Goal: Task Accomplishment & Management: Manage account settings

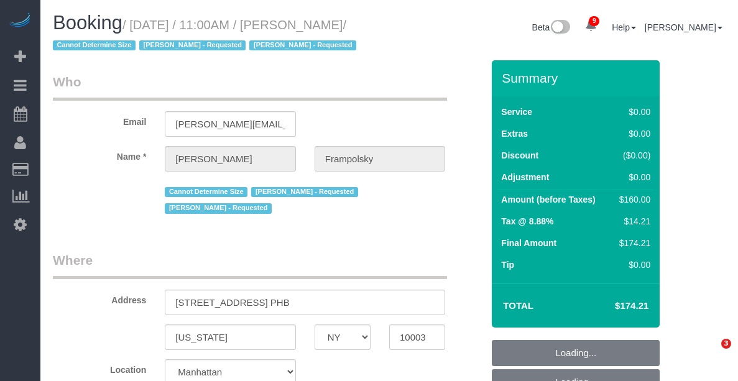
select select "NY"
select select "1"
select select "spot1"
select select "number:59"
select select "number:72"
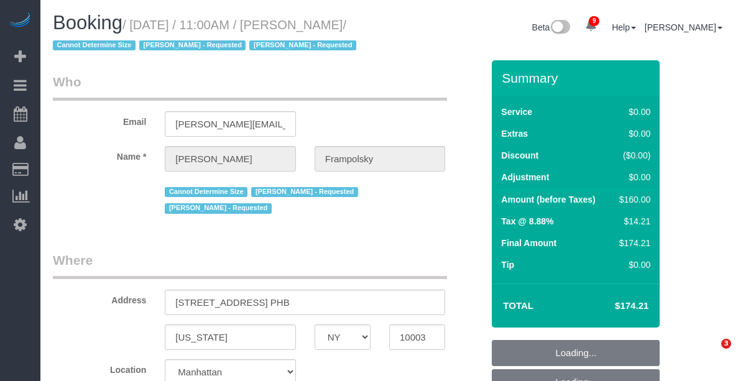
select select "number:15"
select select "number:7"
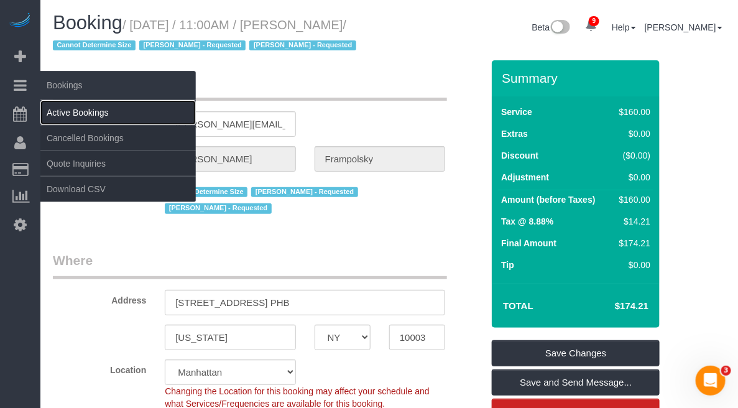
click at [75, 113] on link "Active Bookings" at bounding box center [117, 112] width 155 height 25
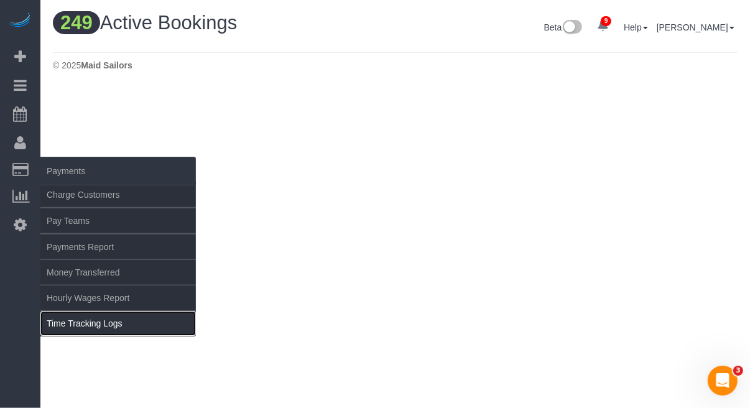
click at [106, 324] on link "Time Tracking Logs" at bounding box center [117, 323] width 155 height 25
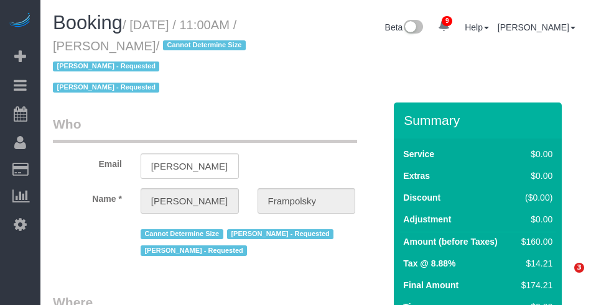
select select "NY"
select select "1"
select select "spot1"
select select "number:59"
select select "number:72"
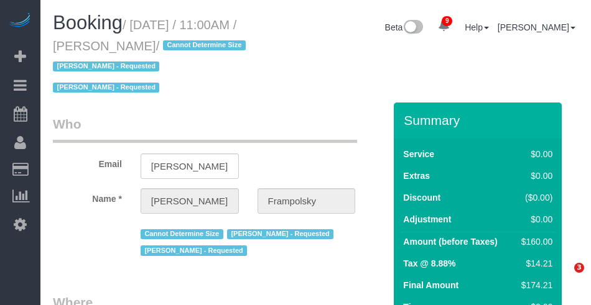
select select "number:15"
select select "number:7"
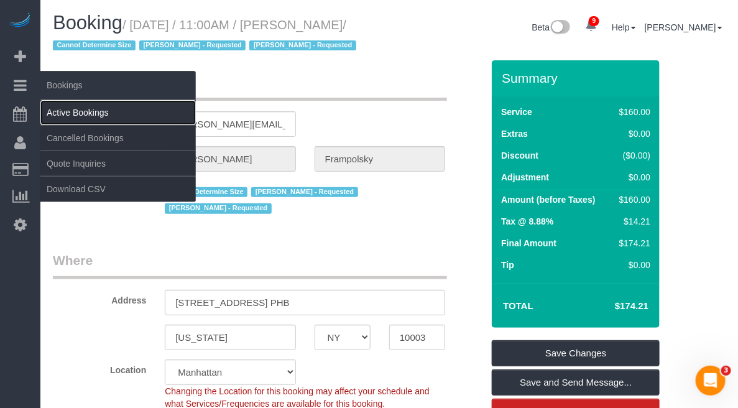
click at [88, 103] on link "Active Bookings" at bounding box center [117, 112] width 155 height 25
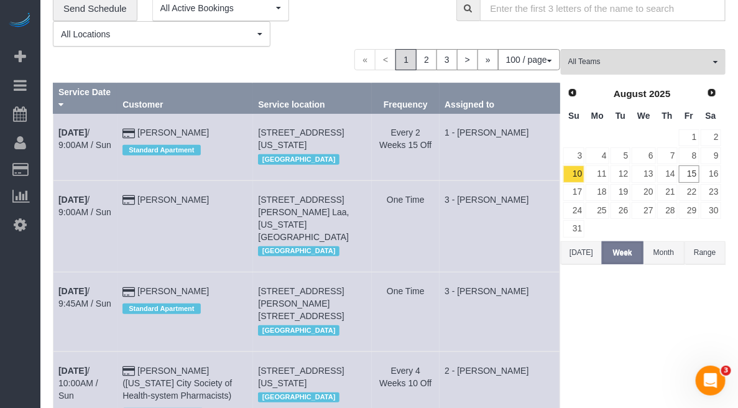
scroll to position [78, 0]
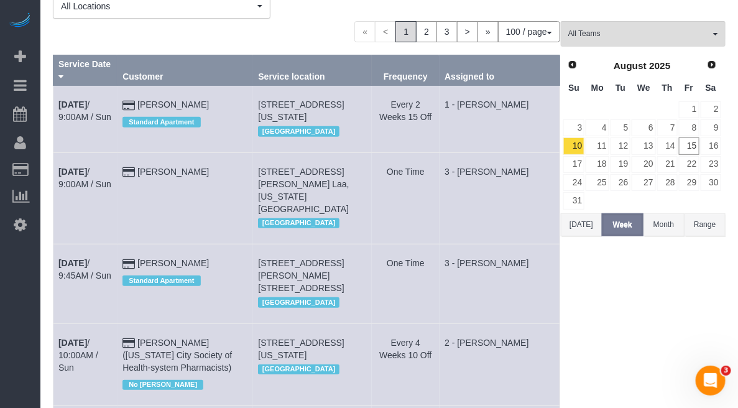
drag, startPoint x: 579, startPoint y: 221, endPoint x: 588, endPoint y: 213, distance: 11.5
click at [581, 221] on button "Today" at bounding box center [581, 224] width 41 height 23
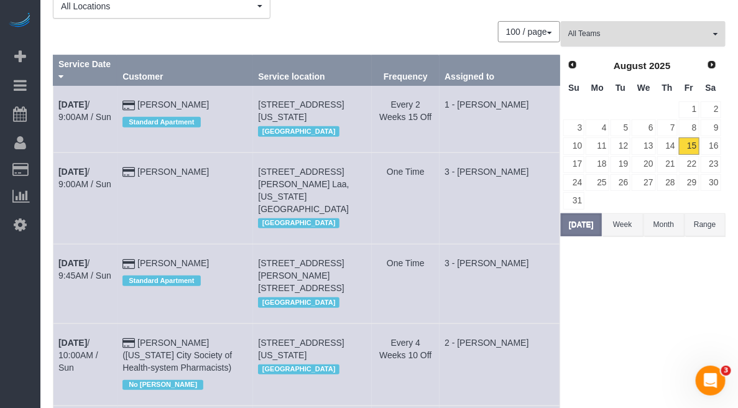
click at [590, 34] on span "All Teams" at bounding box center [639, 34] width 142 height 11
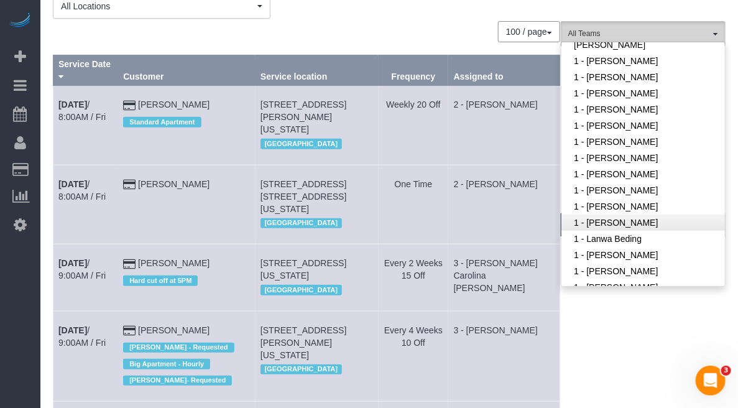
scroll to position [466, 0]
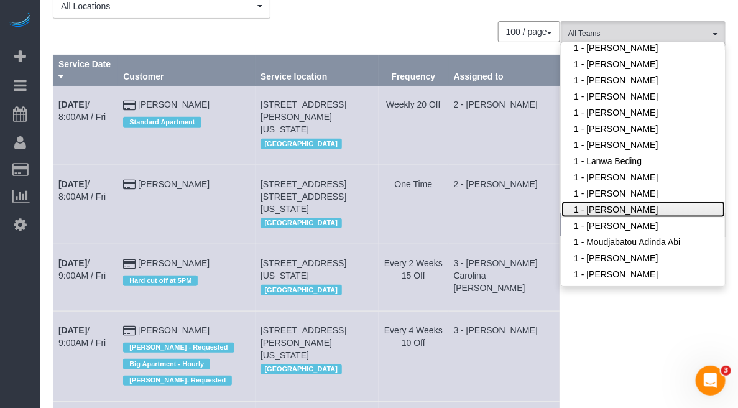
click at [590, 207] on link "1 - [PERSON_NAME]" at bounding box center [643, 209] width 164 height 16
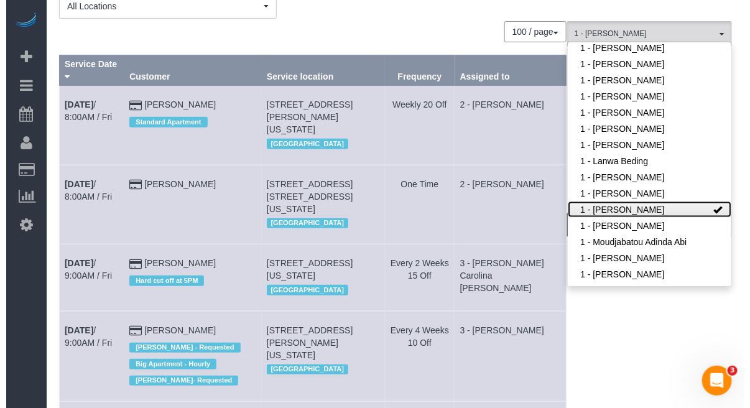
scroll to position [0, 0]
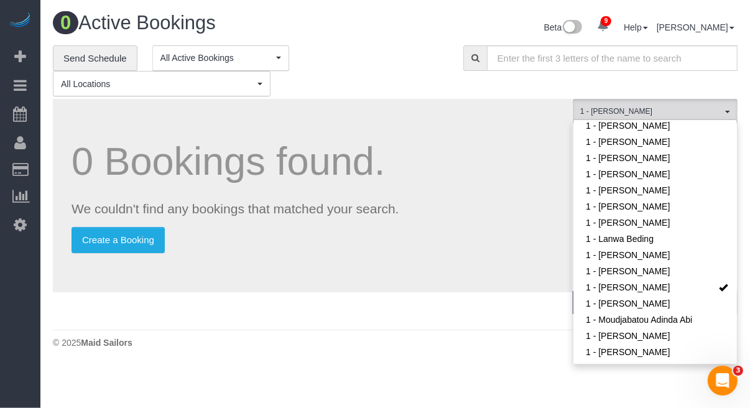
click at [398, 38] on div "Beta 9 Your Notifications You have 0 alerts × You have 7 to charge for 08/14/20…" at bounding box center [571, 28] width 352 height 33
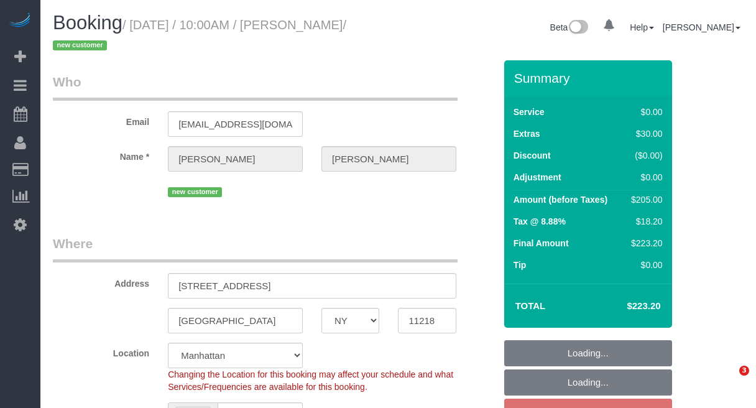
select select "NY"
select select "string:US"
select select "object:697"
select select "string:stripe-pm_1RwEGv4VGloSiKo7etPEvMJj"
select select "number:58"
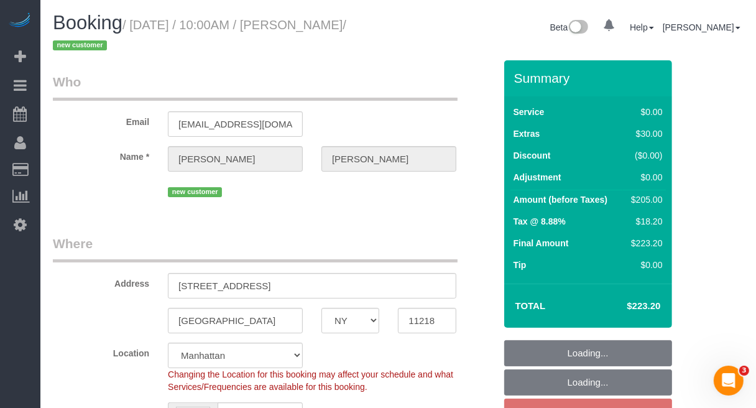
select select "number:72"
select select "number:15"
select select "number:5"
select select "2"
select select "spot3"
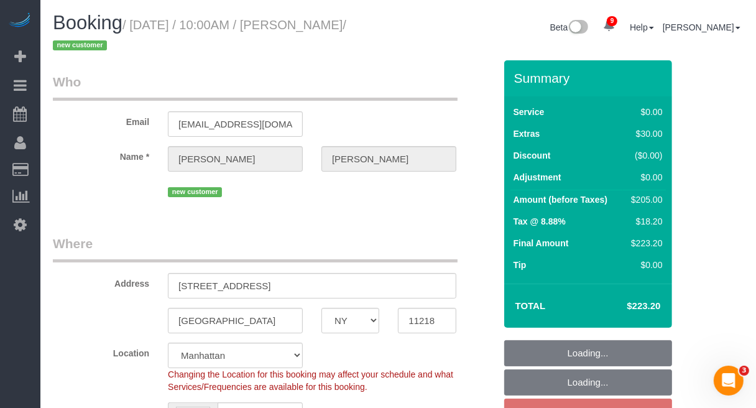
select select "object:1375"
select select "2"
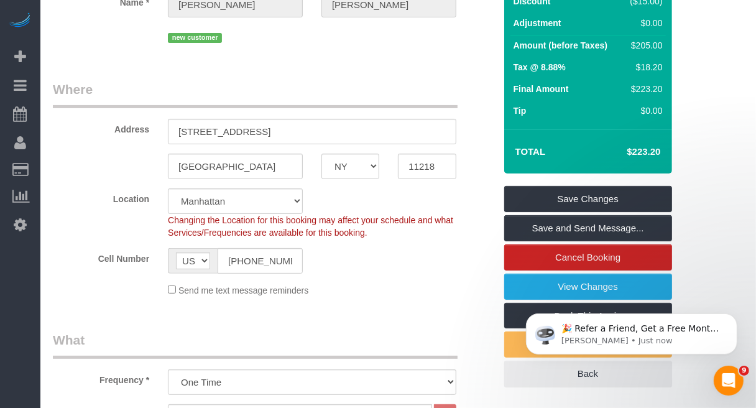
scroll to position [155, 0]
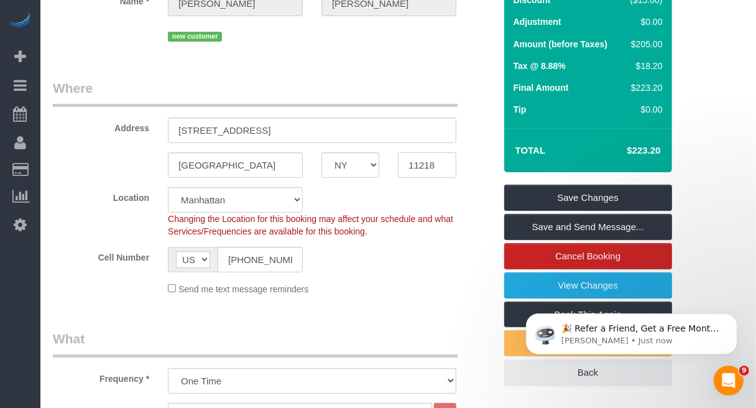
click at [422, 164] on input "11218" at bounding box center [427, 164] width 58 height 25
drag, startPoint x: 438, startPoint y: 162, endPoint x: 390, endPoint y: 157, distance: 48.1
click at [390, 157] on div "11218" at bounding box center [427, 164] width 76 height 25
click at [252, 137] on input "570A 19th St." at bounding box center [312, 130] width 288 height 25
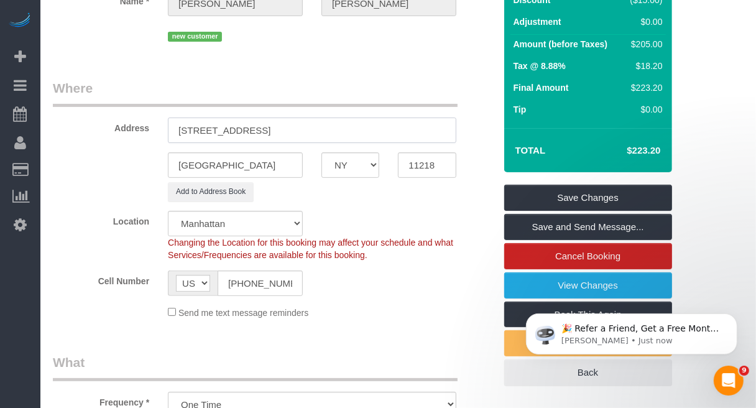
drag, startPoint x: 272, startPoint y: 126, endPoint x: 141, endPoint y: 116, distance: 130.9
click at [141, 116] on div "Address 570A 19th Street" at bounding box center [274, 111] width 461 height 64
type input "570A 19th Street"
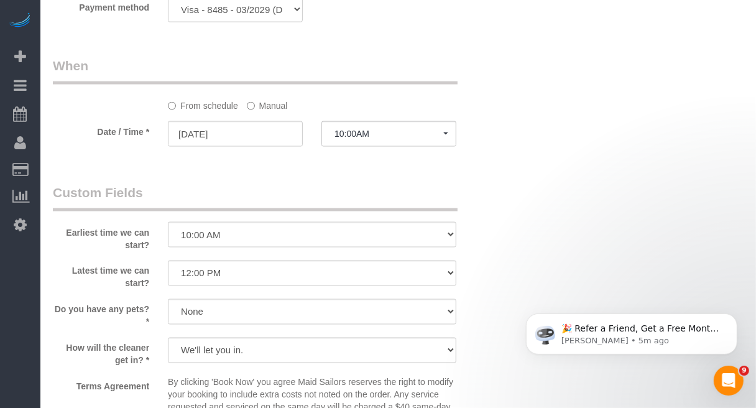
scroll to position [1010, 0]
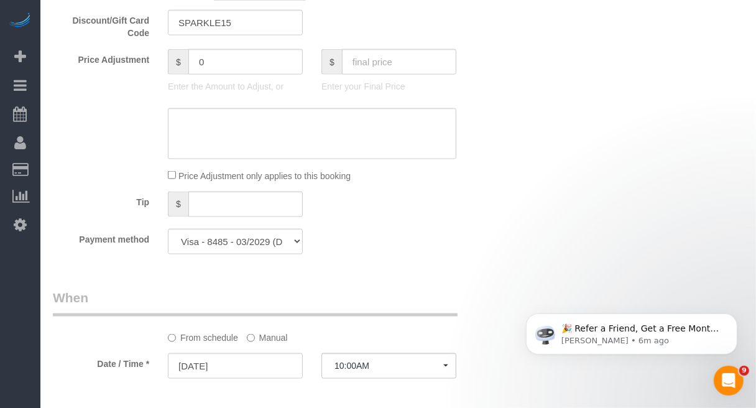
click at [716, 177] on div "Who Email rickclough@yahoo.com Name * Richard Clough new customer Where Address…" at bounding box center [398, 109] width 691 height 2118
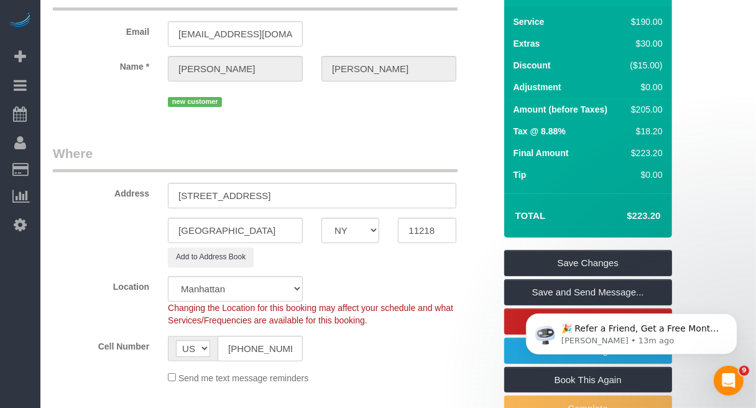
scroll to position [78, 0]
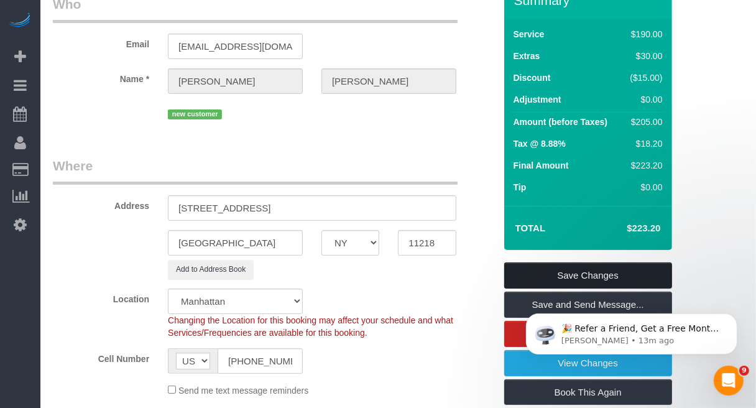
click at [571, 277] on link "Save Changes" at bounding box center [588, 275] width 168 height 26
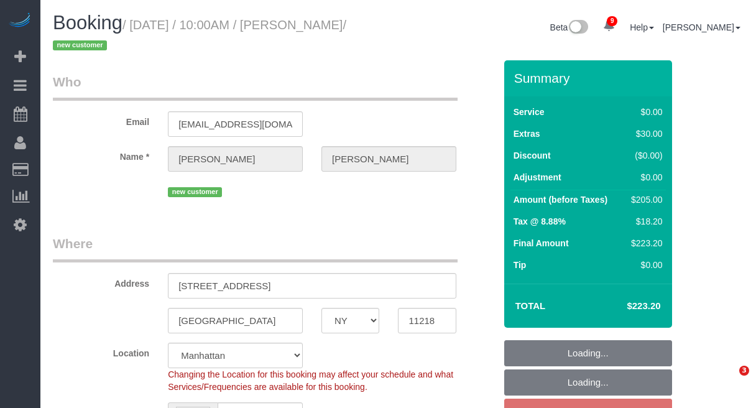
select select "NY"
select select "2"
select select "spot3"
select select "number:58"
select select "number:72"
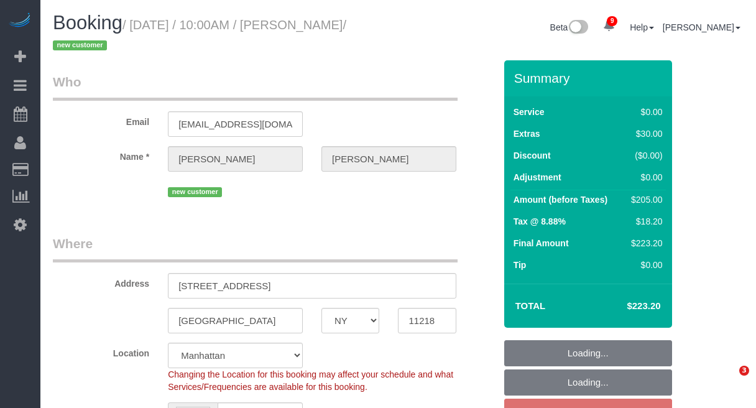
select select "number:15"
select select "number:5"
select select "object:1411"
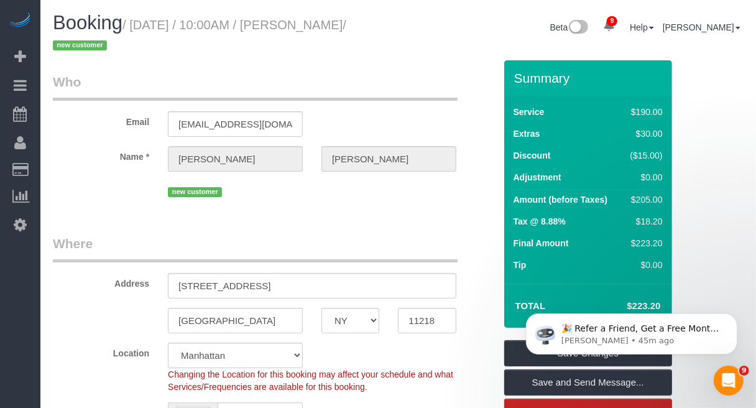
drag, startPoint x: 716, startPoint y: 93, endPoint x: 708, endPoint y: 93, distance: 8.1
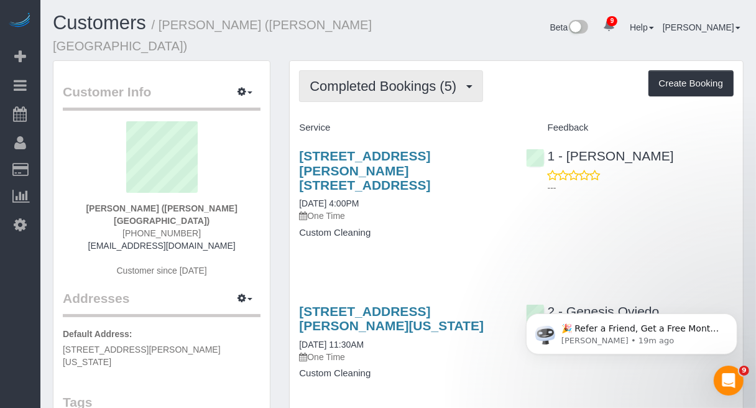
click at [405, 80] on button "Completed Bookings (5)" at bounding box center [391, 86] width 184 height 32
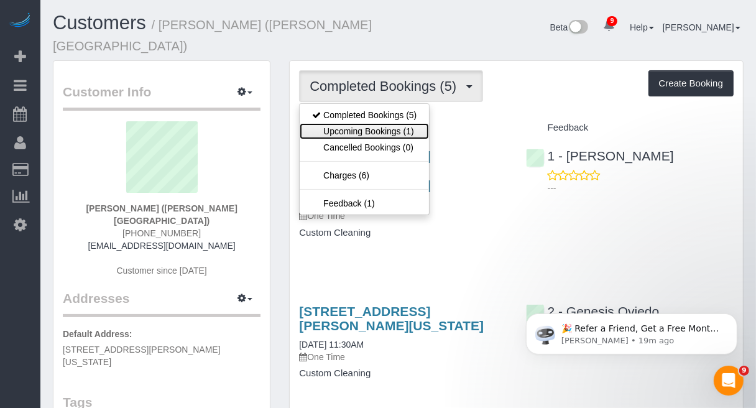
click at [394, 123] on link "Upcoming Bookings (1)" at bounding box center [364, 131] width 129 height 16
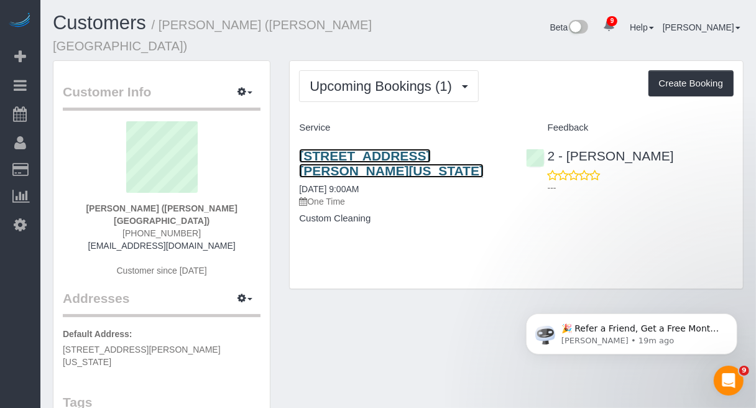
click at [384, 149] on link "116 John Street, Apt. 1702, New York, NY 10038" at bounding box center [391, 163] width 185 height 29
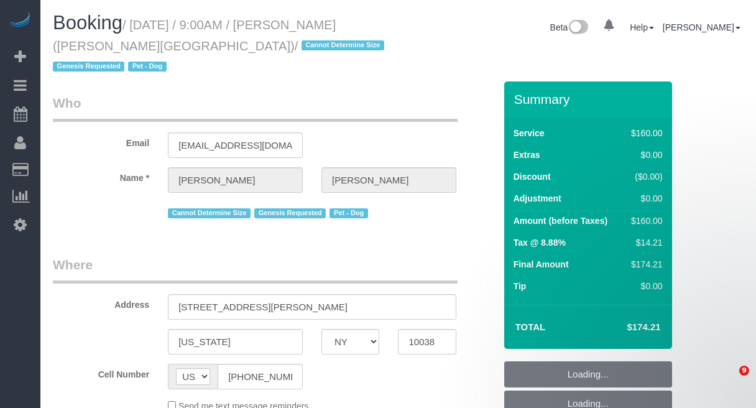
select select "NY"
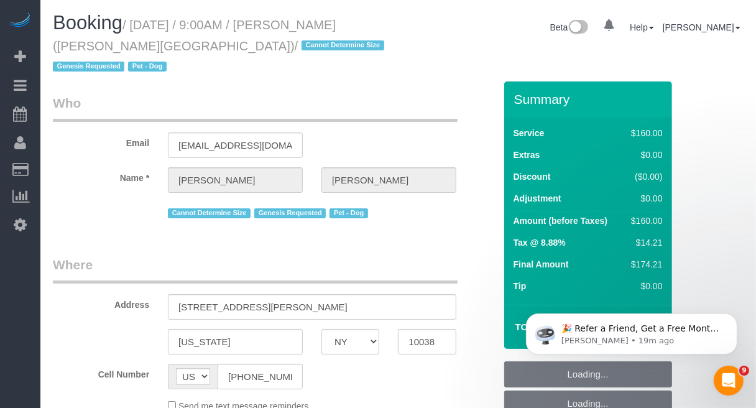
select select "string:stripe-pm_1Rw2sN4VGloSiKo7asNigdh0"
select select "number:56"
select select "number:72"
select select "number:13"
select select "number:5"
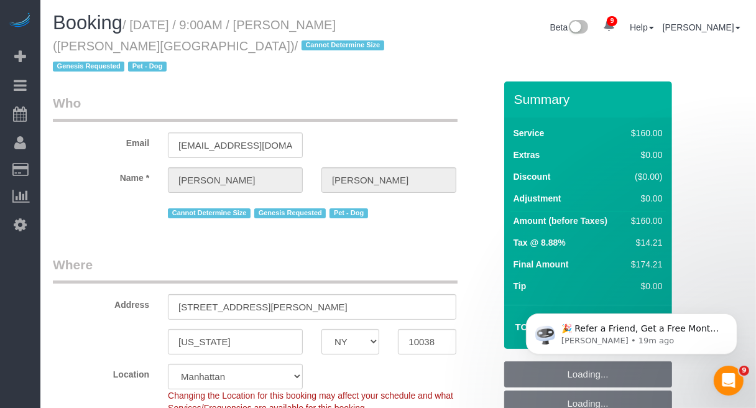
select select "object:998"
select select "spot1"
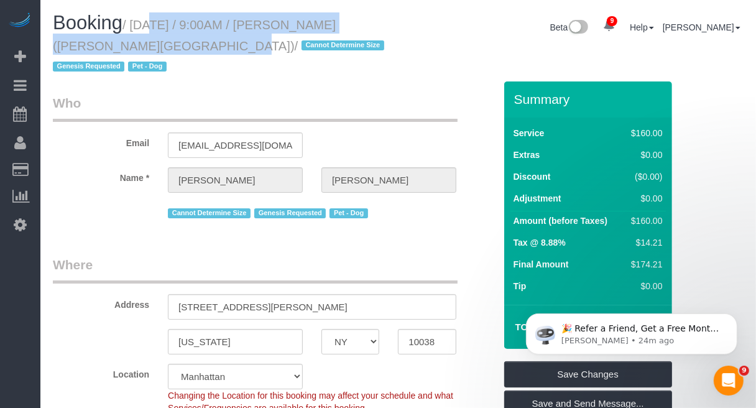
drag, startPoint x: 131, startPoint y: 28, endPoint x: 171, endPoint y: 55, distance: 48.5
click at [171, 55] on div "Booking / August 15, 2025 / 9:00AM / Josh Lee (Fordham University) / Cannot Det…" at bounding box center [221, 46] width 355 height 69
copy small "August 15, 2025 / 9:00AM / Josh Lee (Fordham University)"
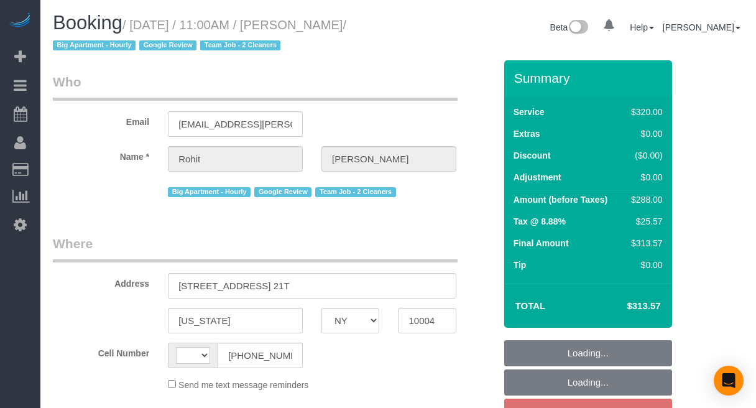
select select "NY"
select select "object:468"
select select "2"
select select "number:89"
select select "number:90"
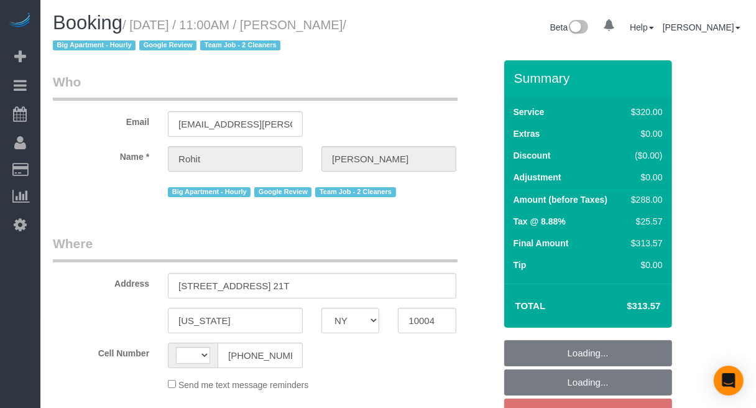
select select "number:15"
select select "number:6"
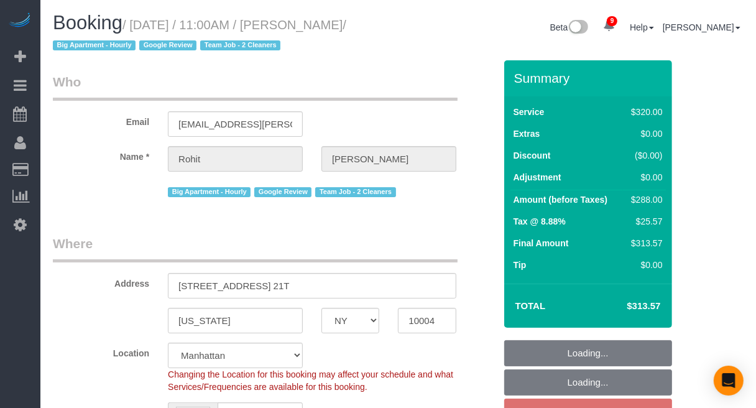
select select "string:stripe-pm_1Qkc8H4VGloSiKo7xjSCdFB1"
select select "object:698"
select select "string:[GEOGRAPHIC_DATA]"
select select "spot4"
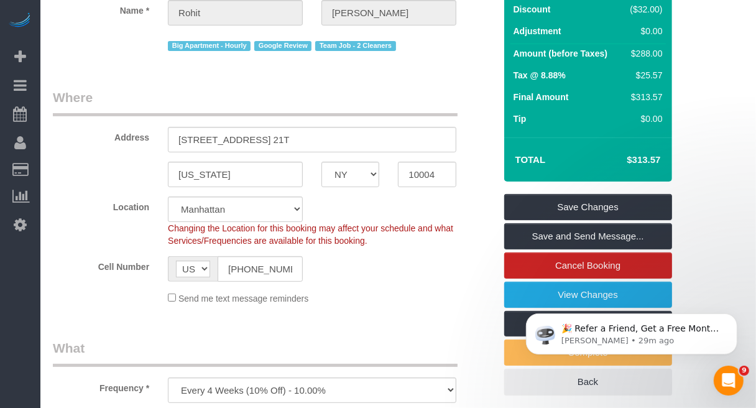
scroll to position [233, 0]
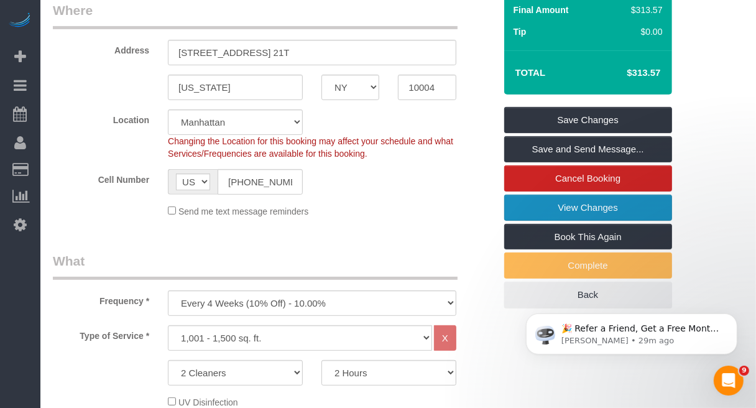
click at [603, 210] on link "View Changes" at bounding box center [588, 208] width 168 height 26
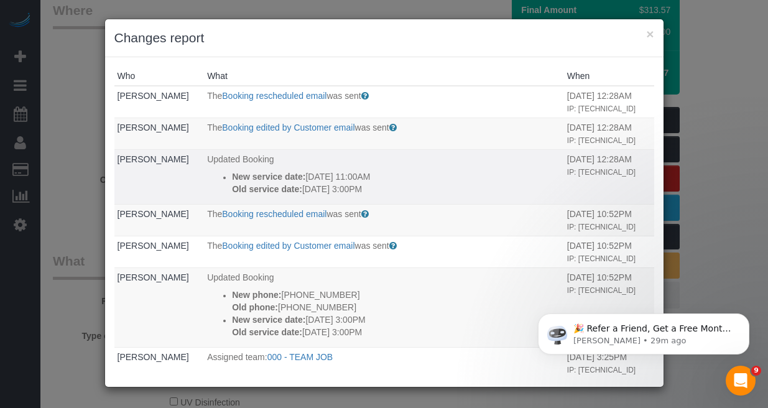
drag, startPoint x: 221, startPoint y: 177, endPoint x: 384, endPoint y: 194, distance: 163.8
click at [384, 194] on div "New service date: 08/24/2025 11:00AM Old service date: 08/26/2025 3:00PM" at bounding box center [396, 182] width 329 height 25
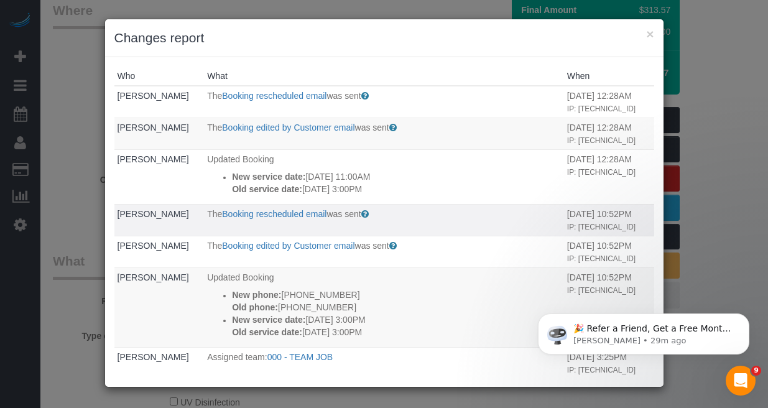
copy div "New service date: 08/24/2025 11:00AM Old service date: 08/26/2025 3:00PM"
click at [652, 31] on button "×" at bounding box center [649, 33] width 7 height 13
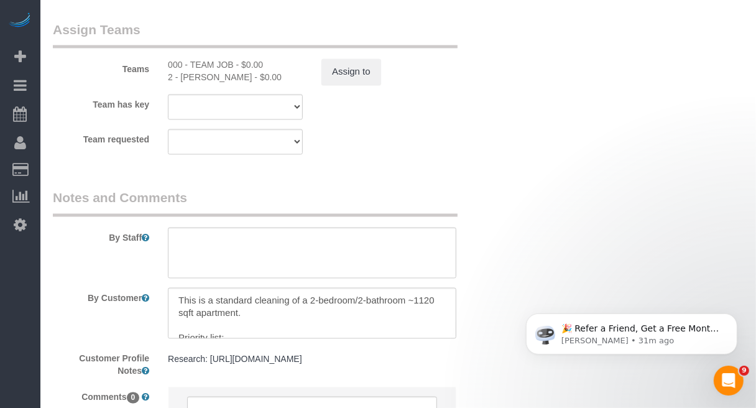
scroll to position [1477, 0]
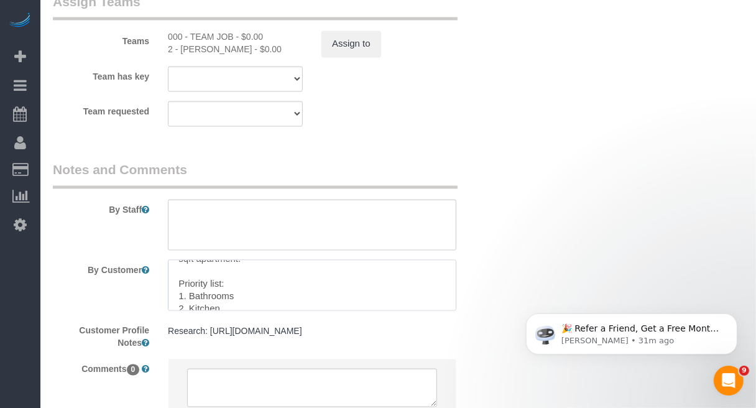
click at [450, 300] on textarea at bounding box center [312, 285] width 288 height 51
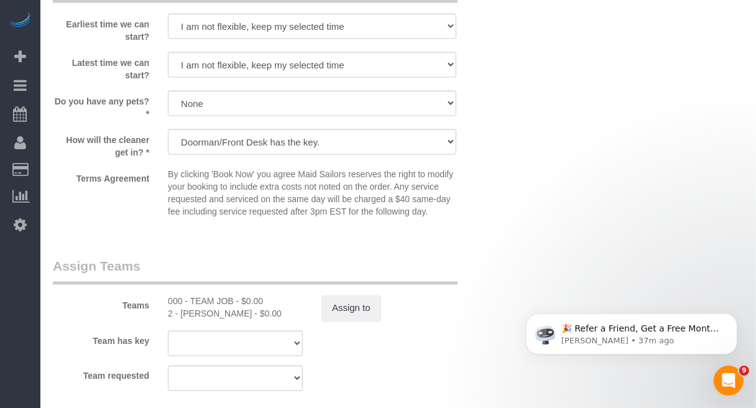
scroll to position [1196, 0]
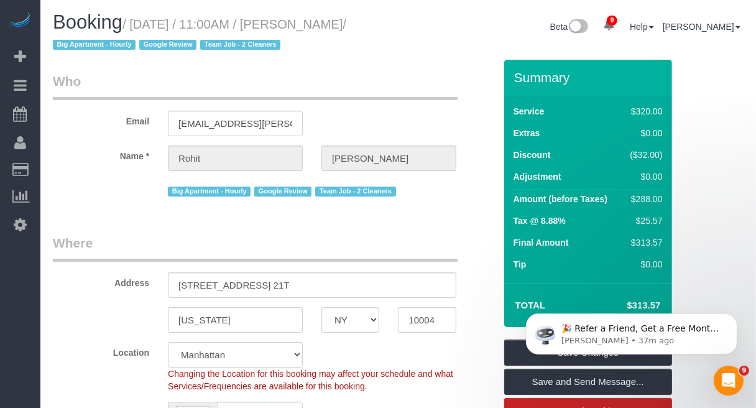
scroll to position [0, 0]
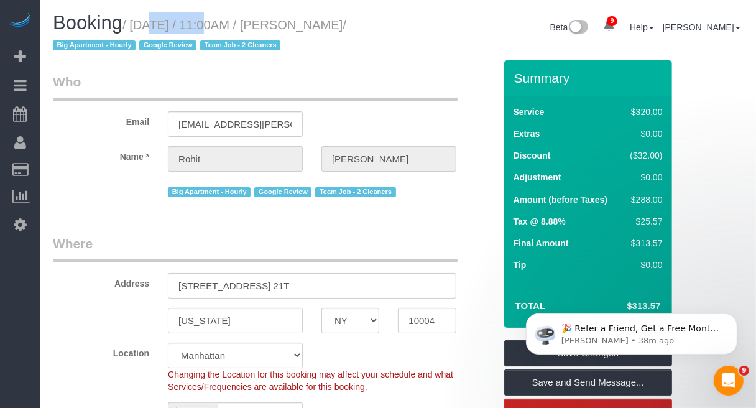
drag, startPoint x: 131, startPoint y: 20, endPoint x: 190, endPoint y: 25, distance: 59.3
click at [190, 25] on small "/ August 24, 2025 / 11:00AM / Rohit Dasari / Big Apartment - Hourly Google Revi…" at bounding box center [199, 35] width 293 height 35
copy small "August 24"
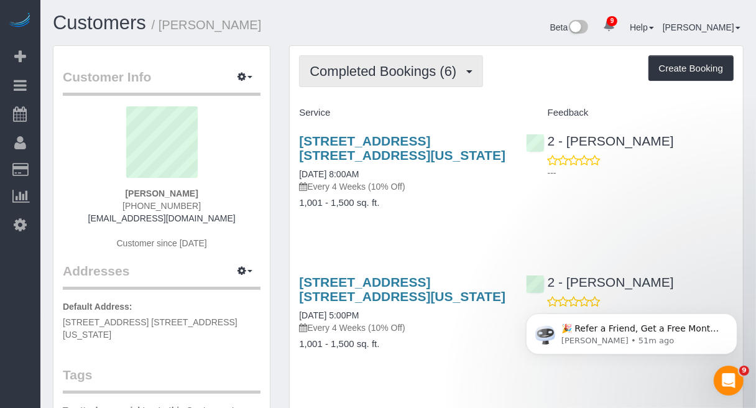
drag, startPoint x: 367, startPoint y: 75, endPoint x: 372, endPoint y: 81, distance: 7.6
click at [372, 81] on button "Completed Bookings (6)" at bounding box center [391, 71] width 184 height 32
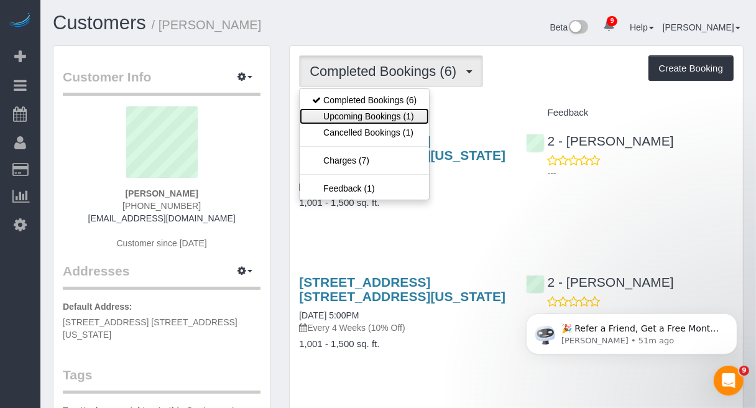
click at [378, 115] on link "Upcoming Bookings (1)" at bounding box center [364, 116] width 129 height 16
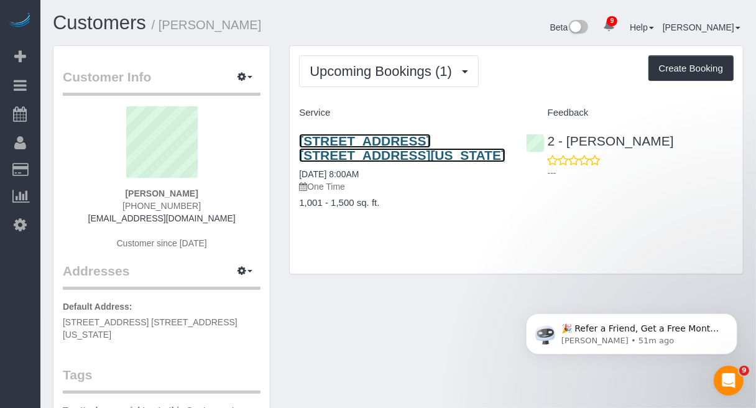
click at [395, 138] on link "255 West 91st Street, Apt. 5b, New York, NY 10024" at bounding box center [402, 148] width 206 height 29
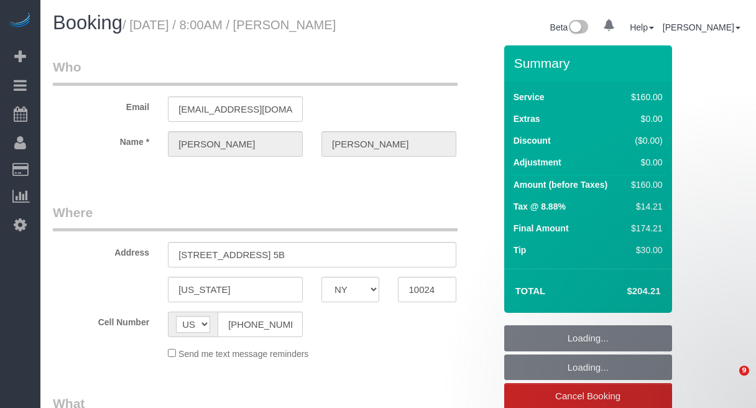
select select "NY"
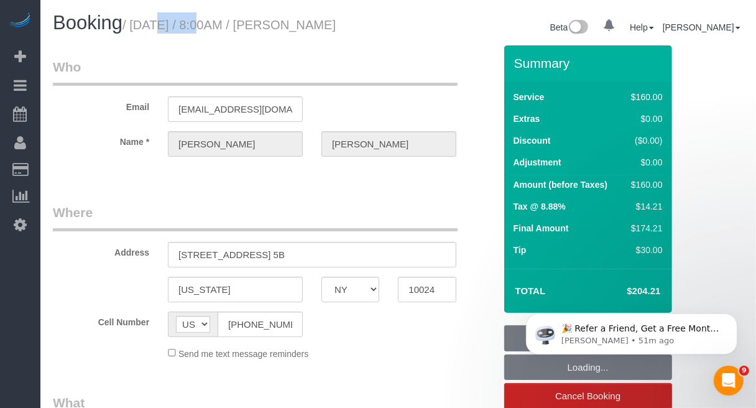
select select "string:stripe-pm_1QLVsk4VGloSiKo7RTqfLMX2"
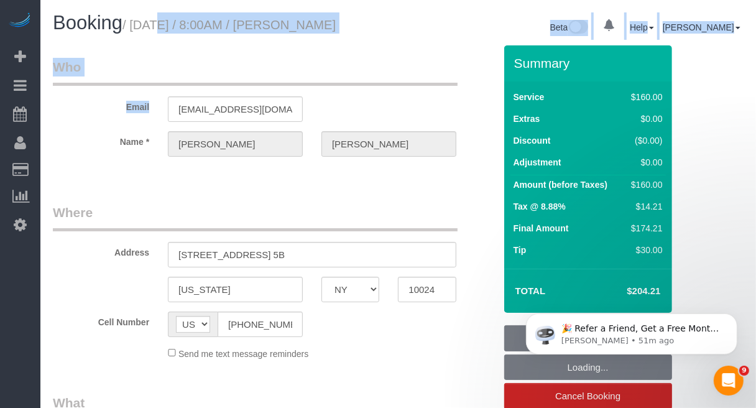
select select "object:779"
select select "spot1"
select select "number:56"
select select "number:72"
select select "number:15"
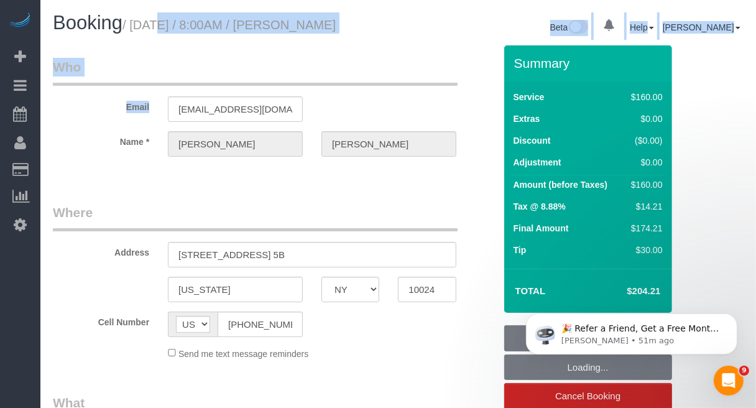
select select "number:5"
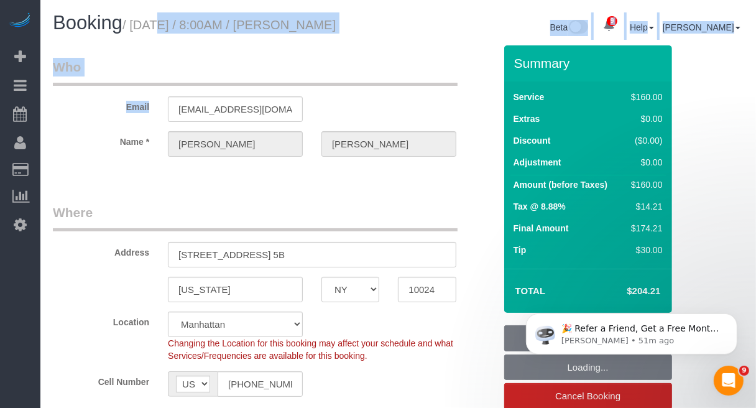
select select "object:1356"
drag, startPoint x: 0, startPoint y: 0, endPoint x: 390, endPoint y: 28, distance: 390.8
click at [390, 28] on div "Booking / August 15, 2025 / 8:00AM / Benjamin Strauss" at bounding box center [221, 25] width 355 height 27
copy small "August 15, 2025 / 8:00AM / Benjamin Strauss"
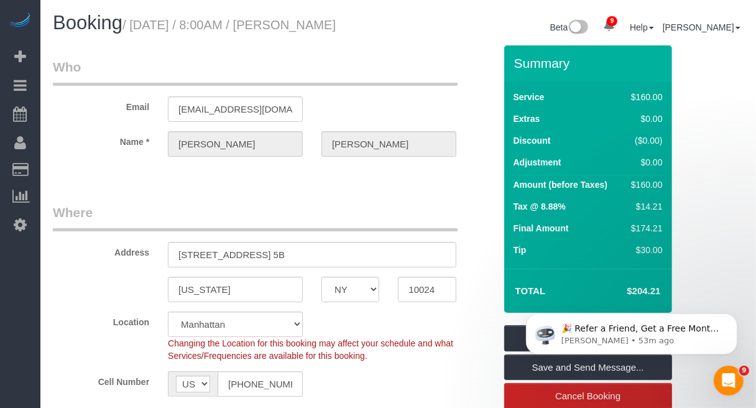
drag, startPoint x: 706, startPoint y: 216, endPoint x: 598, endPoint y: 215, distance: 108.2
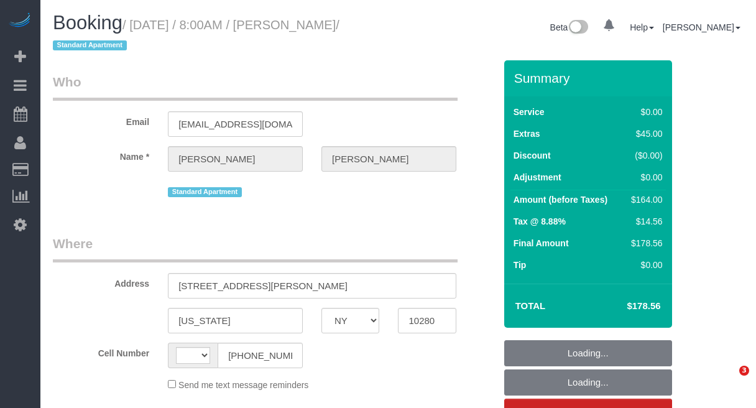
select select "NY"
select select "1"
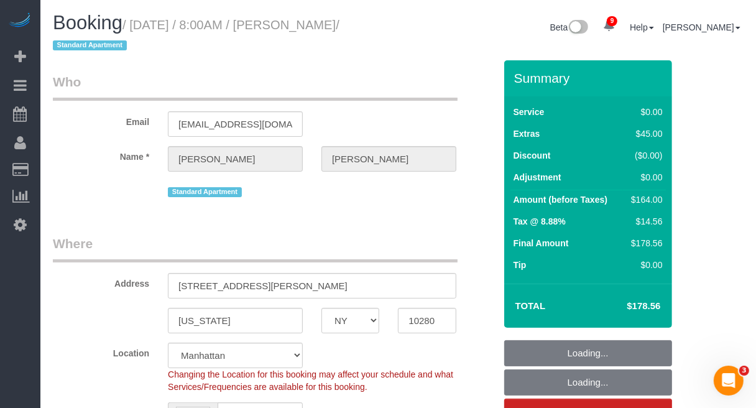
select select "string:[GEOGRAPHIC_DATA]"
select select "object:816"
select select "string:stripe-pm_1RSfGg4VGloSiKo7qJG0xXmc"
select select "number:56"
select select "number:72"
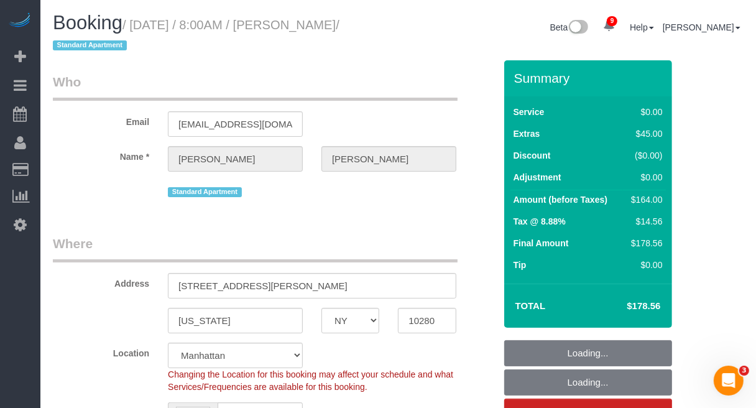
select select "number:15"
select select "number:6"
select select "1"
select select "spot1"
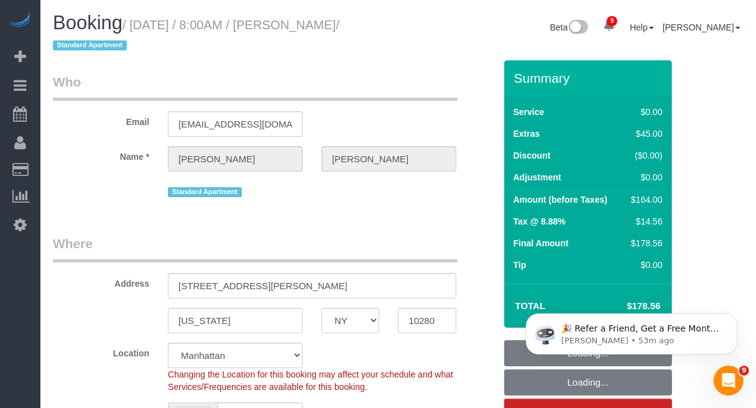
select select "object:1428"
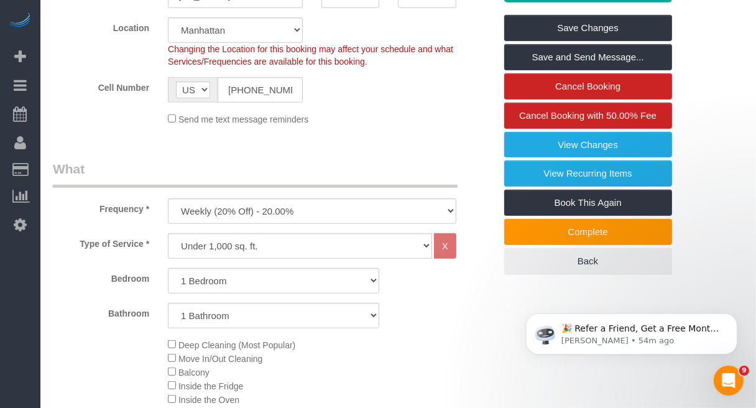
scroll to position [389, 0]
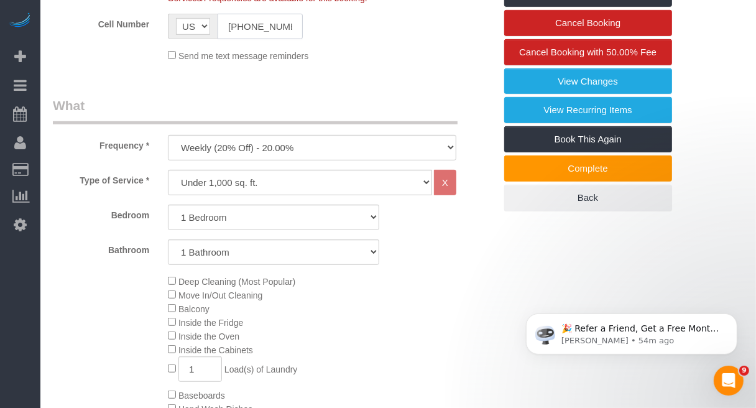
click at [274, 26] on input "(610) 533-7898" at bounding box center [260, 26] width 85 height 25
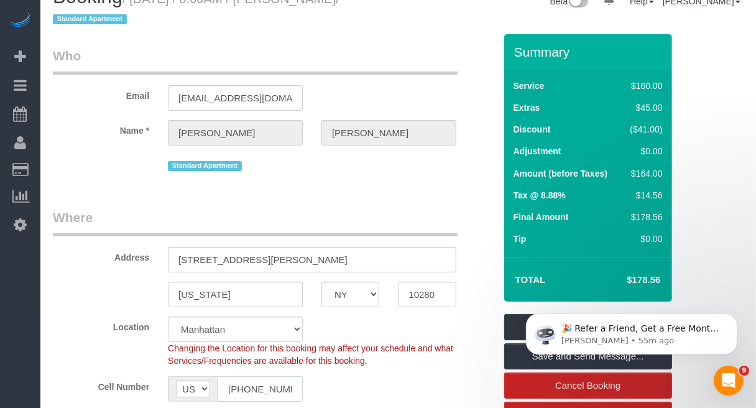
scroll to position [0, 0]
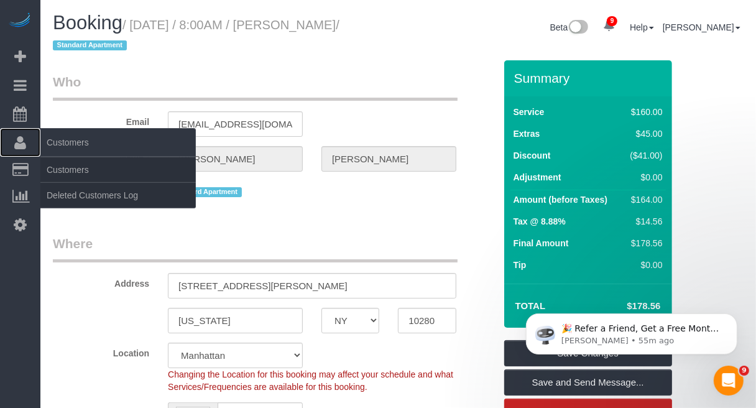
drag, startPoint x: 72, startPoint y: 113, endPoint x: 20, endPoint y: 137, distance: 57.6
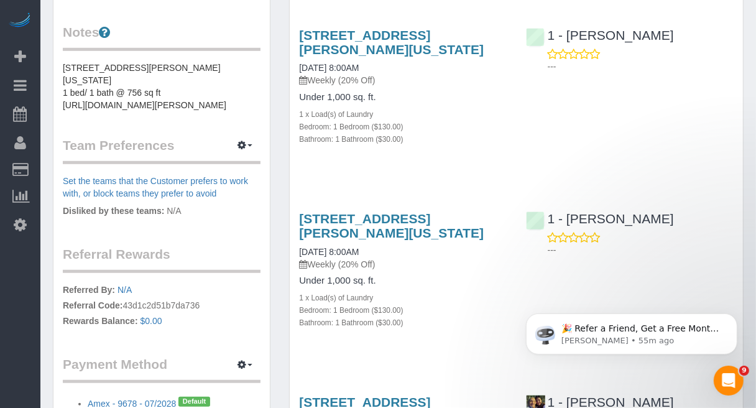
scroll to position [471, 0]
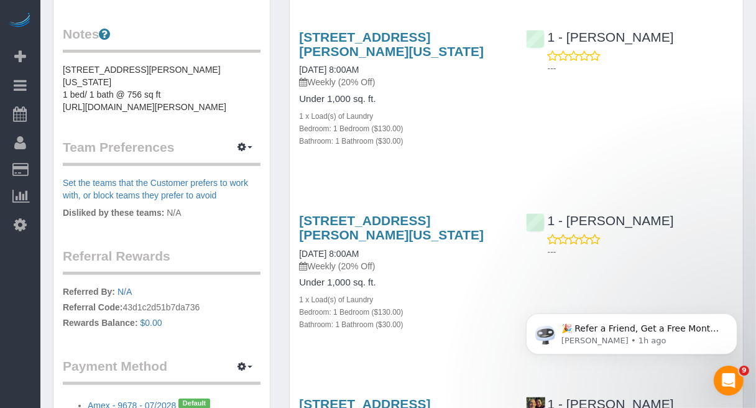
click at [278, 405] on div "Customer Info Edit Contact Info Send Message Email Preferences Special Sales Ta…" at bounding box center [162, 16] width 236 height 885
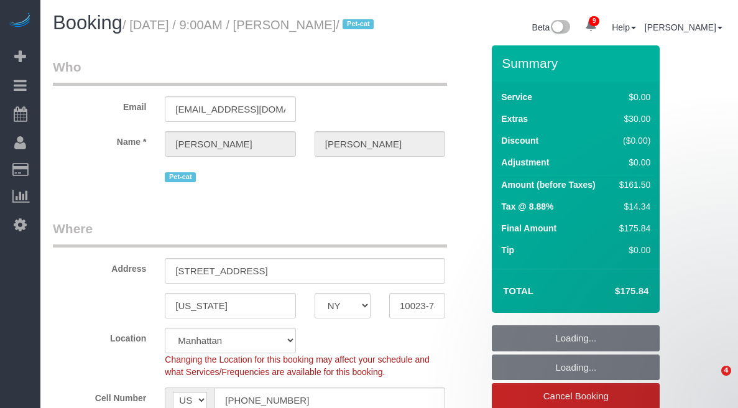
select select "NY"
select select "number:57"
select select "number:71"
select select "number:14"
select select "number:6"
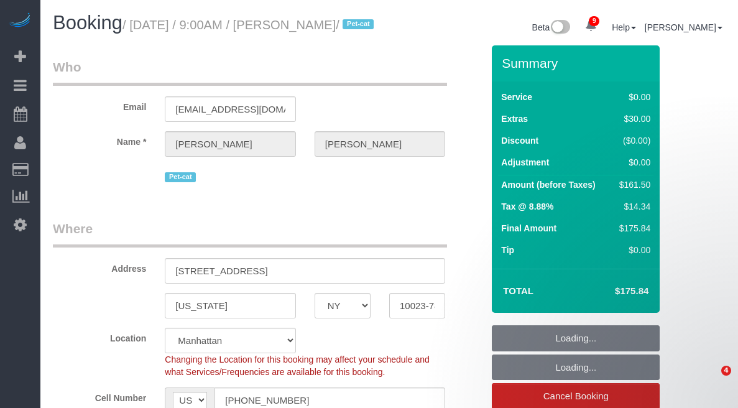
select select "object:8695"
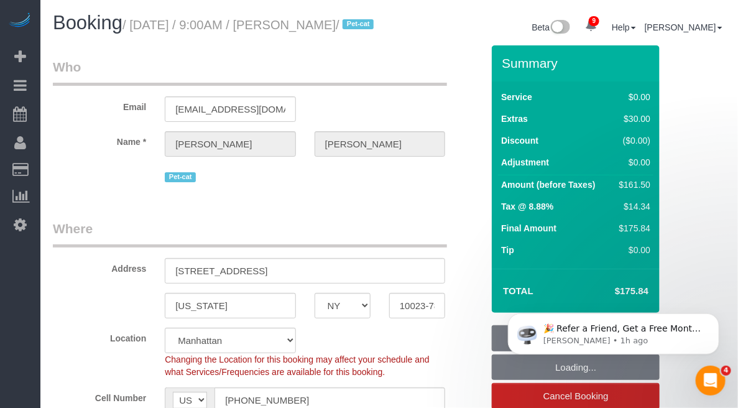
select select "spot6"
select select "1"
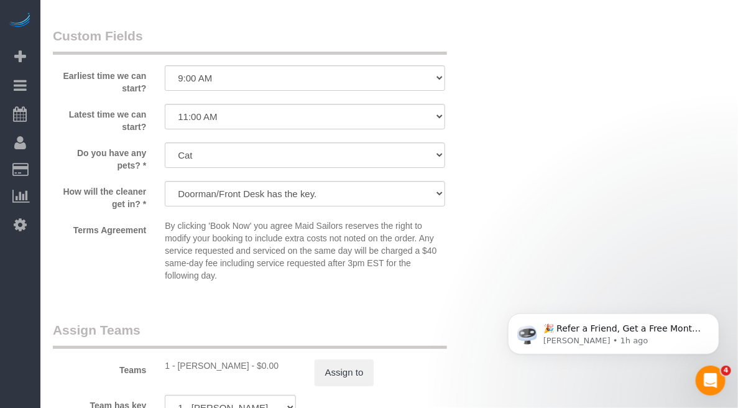
scroll to position [1399, 0]
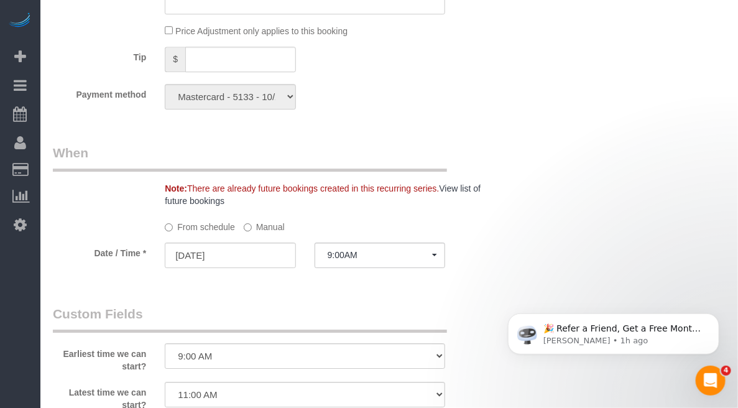
scroll to position [1088, 0]
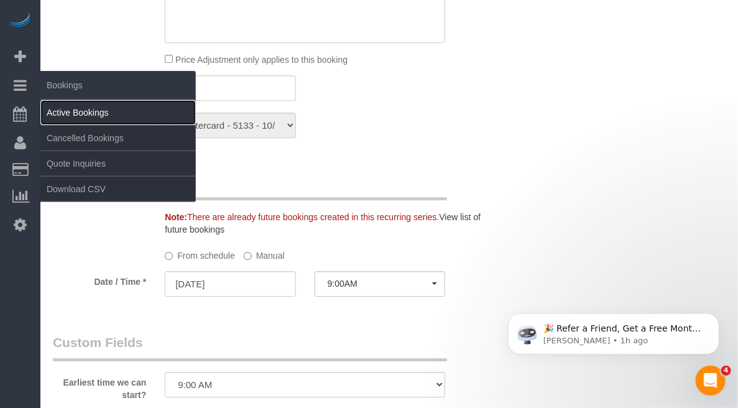
click at [71, 107] on link "Active Bookings" at bounding box center [117, 112] width 155 height 25
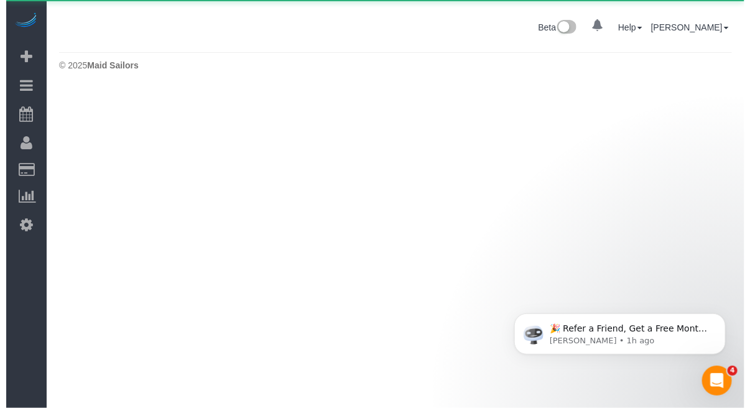
scroll to position [0, 0]
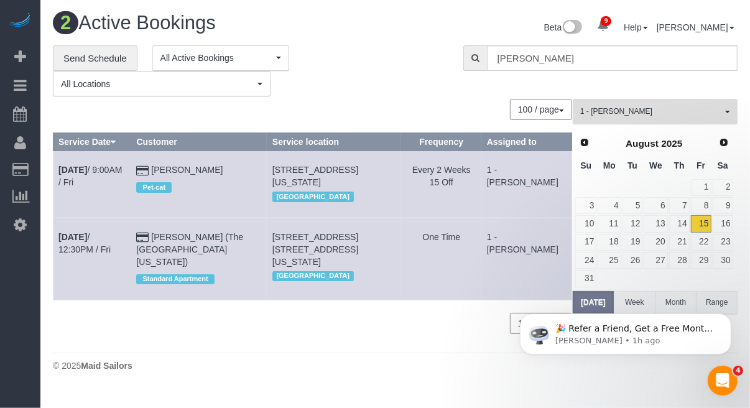
click at [720, 109] on span "1 - [PERSON_NAME]" at bounding box center [651, 111] width 142 height 11
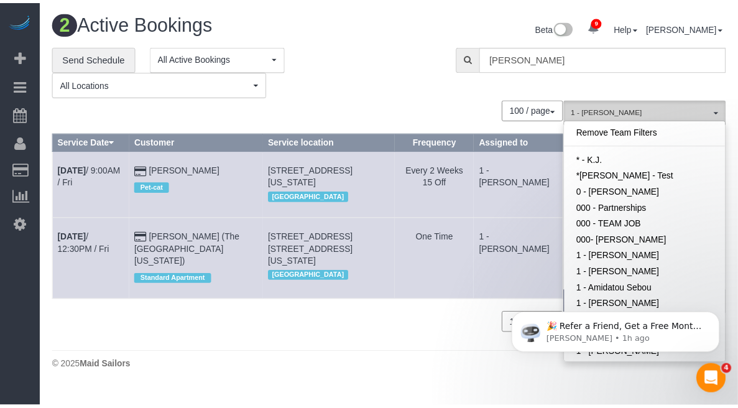
scroll to position [446, 0]
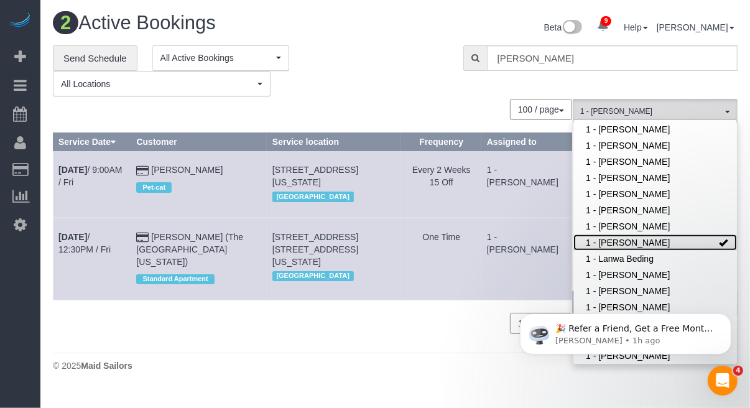
click at [664, 238] on link "1 - [PERSON_NAME]" at bounding box center [655, 242] width 164 height 16
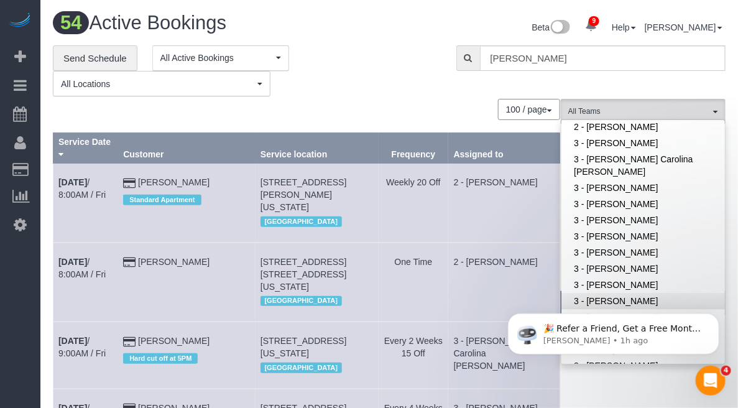
scroll to position [990, 0]
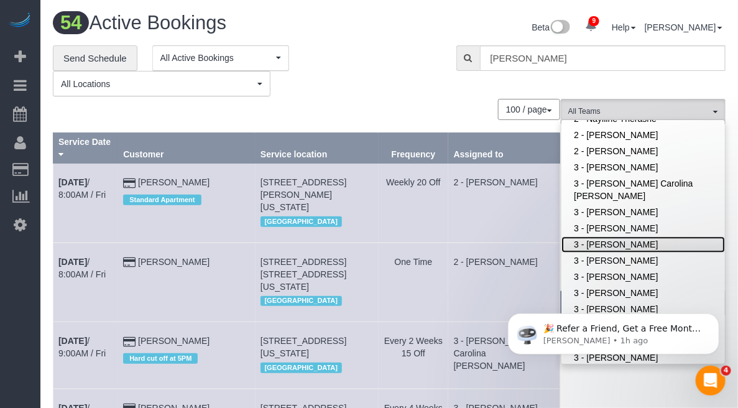
click at [608, 240] on link "3 - [PERSON_NAME]" at bounding box center [643, 244] width 164 height 16
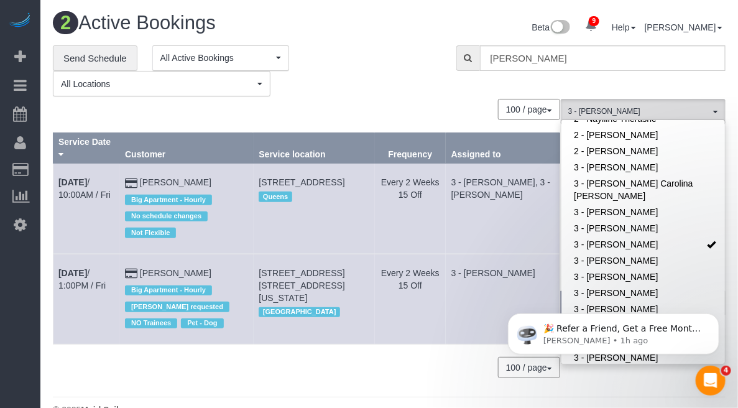
click at [317, 99] on div "100 / page 10 / page 20 / page 30 / page 40 / page 50 / page 100 / page" at bounding box center [306, 109] width 507 height 21
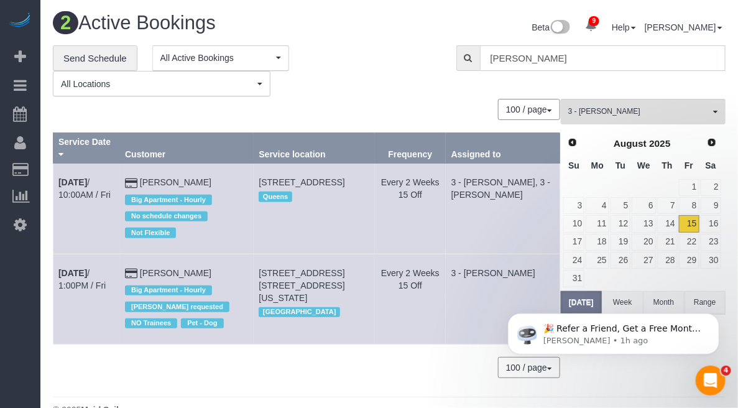
drag, startPoint x: 583, startPoint y: 63, endPoint x: 422, endPoint y: 68, distance: 161.1
click at [422, 68] on div "**********" at bounding box center [389, 71] width 691 height 52
click at [666, 403] on div "© 2025 Maid Sailors" at bounding box center [389, 409] width 673 height 12
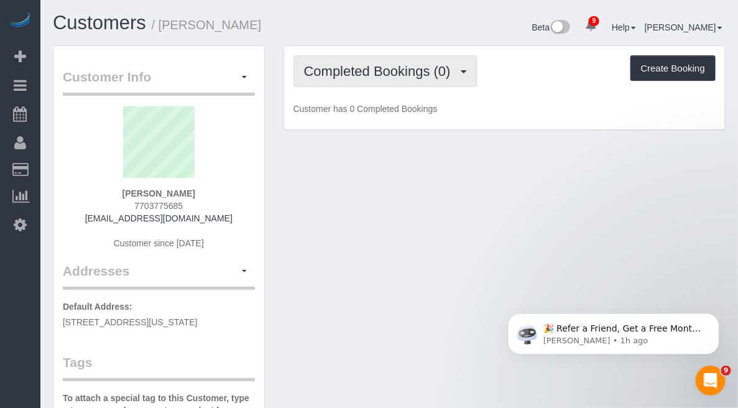
click at [420, 69] on span "Completed Bookings (0)" at bounding box center [380, 71] width 153 height 16
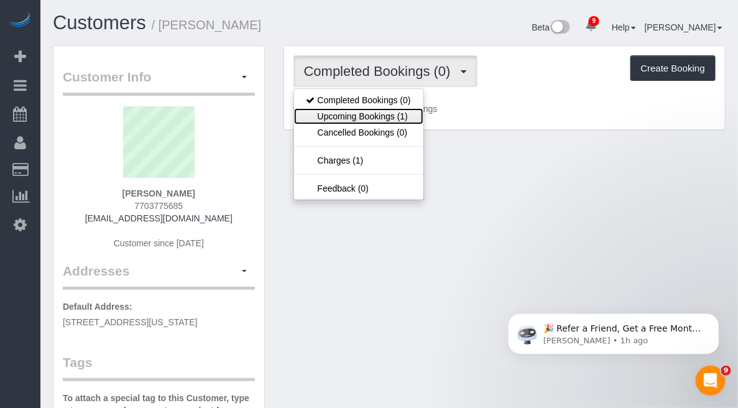
click at [401, 117] on link "Upcoming Bookings (1)" at bounding box center [358, 116] width 129 height 16
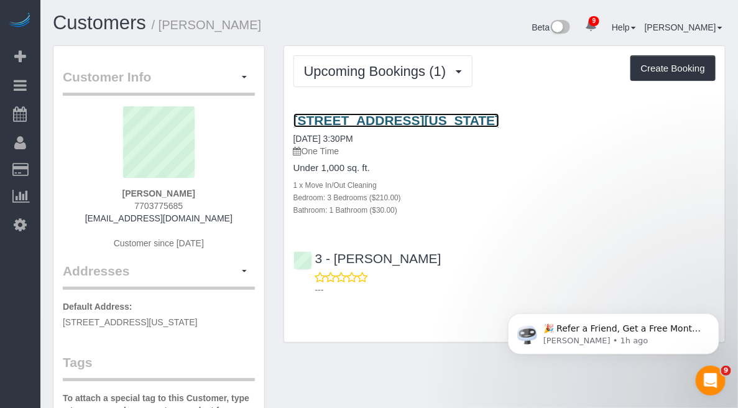
click at [400, 127] on link "[STREET_ADDRESS][US_STATE]" at bounding box center [396, 120] width 206 height 14
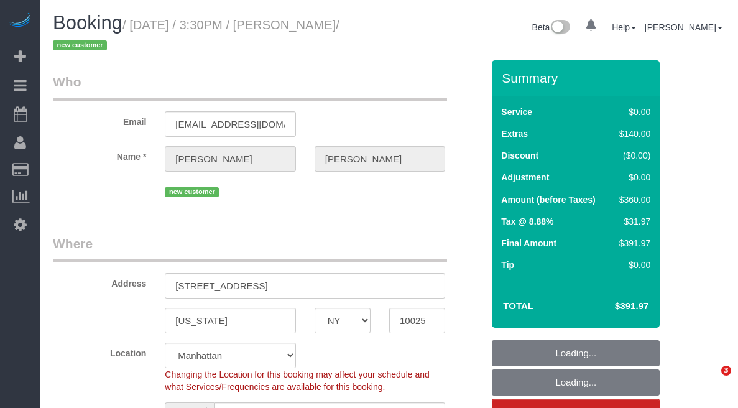
select select "NY"
select select "3"
select select "string:[GEOGRAPHIC_DATA]"
select select "string:stripe-pm_1Rw2ma4VGloSiKo7a9v8GCJH"
select select "number:60"
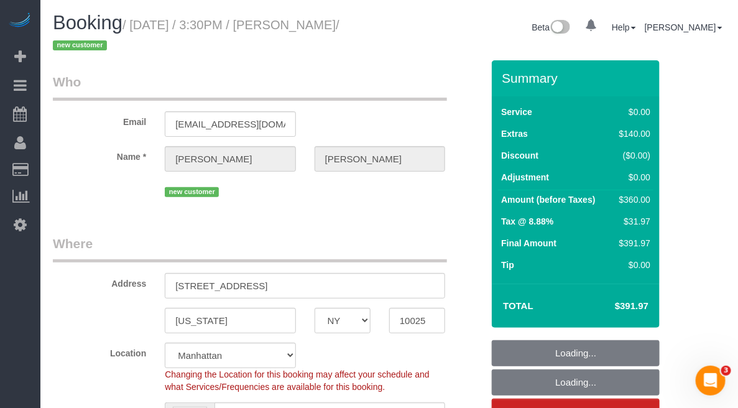
select select "number:90"
select select "number:15"
select select "number:5"
select select "3"
select select "object:1432"
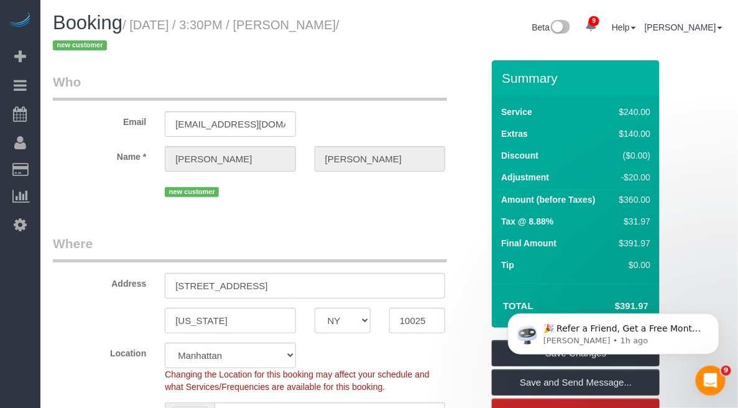
drag, startPoint x: 132, startPoint y: 23, endPoint x: 123, endPoint y: 42, distance: 20.6
click at [123, 42] on small "/ [DATE] / 3:30PM / [PERSON_NAME] / new customer" at bounding box center [196, 35] width 287 height 35
copy small "[DATE] / 3:30PM / [PERSON_NAME]"
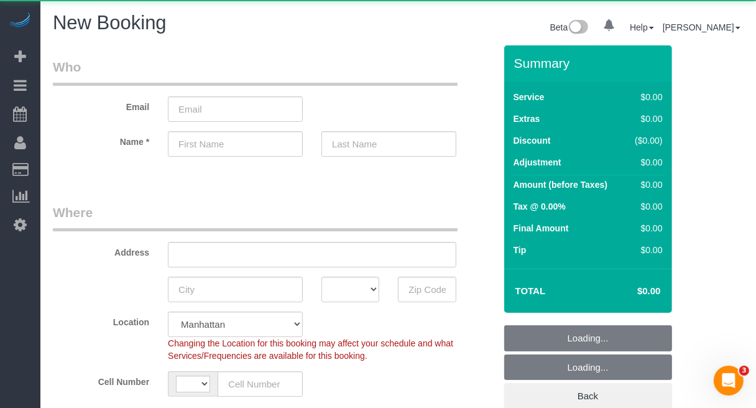
select select "string:[GEOGRAPHIC_DATA]"
select select "number:89"
select select "number:90"
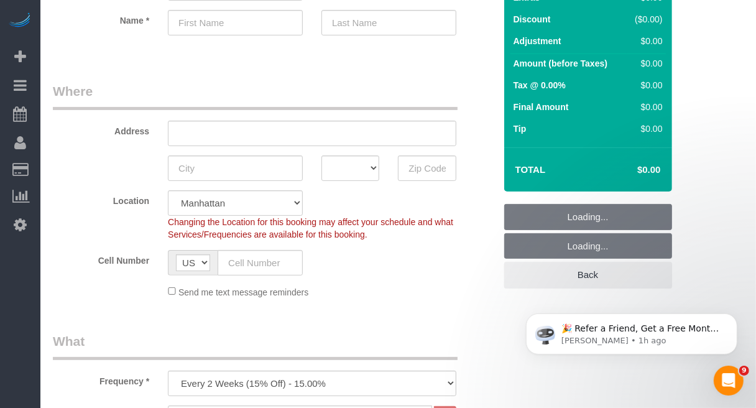
scroll to position [311, 0]
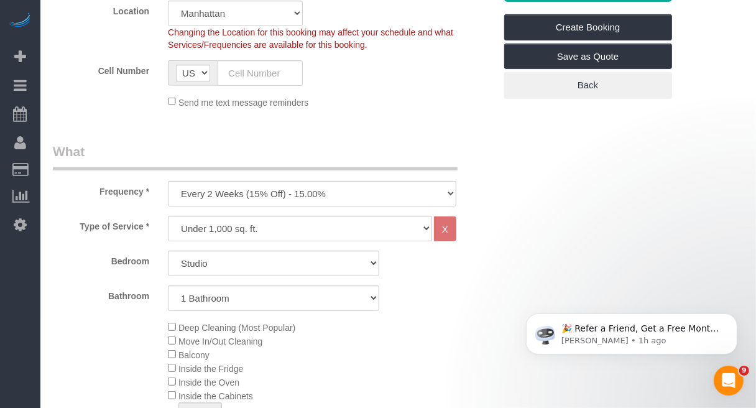
click at [384, 201] on select "One Time Weekly (20% Off) - 20.00% Every 2 Weeks (15% Off) - 15.00% Every 4 Wee…" at bounding box center [312, 193] width 288 height 25
select select "object:1336"
click at [168, 181] on select "One Time Weekly (20% Off) - 20.00% Every 2 Weeks (15% Off) - 15.00% Every 4 Wee…" at bounding box center [312, 193] width 288 height 25
click at [337, 264] on select "Studio 1 Bedroom 2 Bedrooms 3 Bedrooms" at bounding box center [273, 263] width 211 height 25
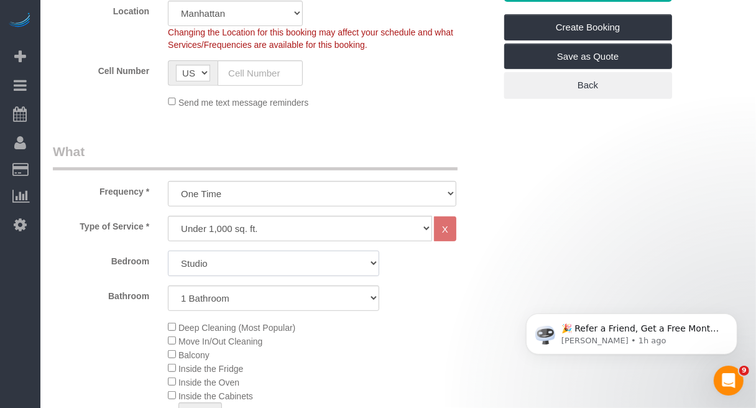
select select "1"
click at [168, 251] on select "Studio 1 Bedroom 2 Bedrooms 3 Bedrooms" at bounding box center [273, 263] width 211 height 25
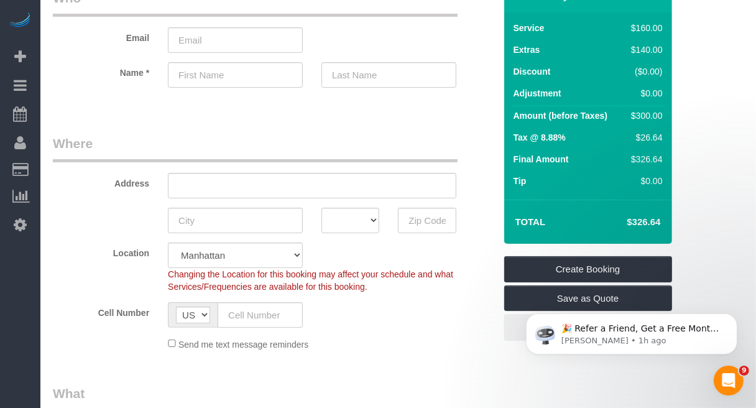
scroll to position [0, 0]
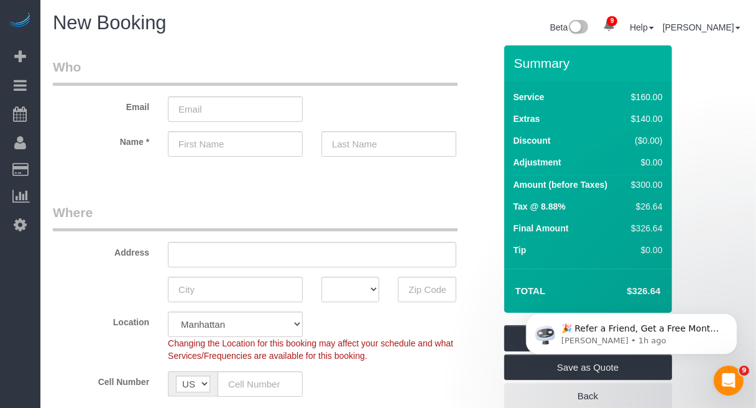
drag, startPoint x: 450, startPoint y: 369, endPoint x: 454, endPoint y: 364, distance: 6.6
click at [448, 371] on div "Cell Number AF AL DZ AD AO AI AQ AG AR AM AW AU AT AZ BS BH BD BB BY BE BZ BJ B…" at bounding box center [274, 383] width 461 height 25
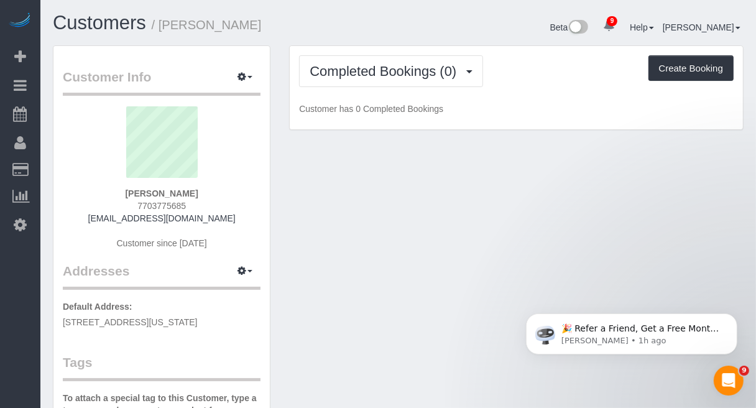
click at [719, 110] on p "Customer has 0 Completed Bookings" at bounding box center [516, 109] width 435 height 12
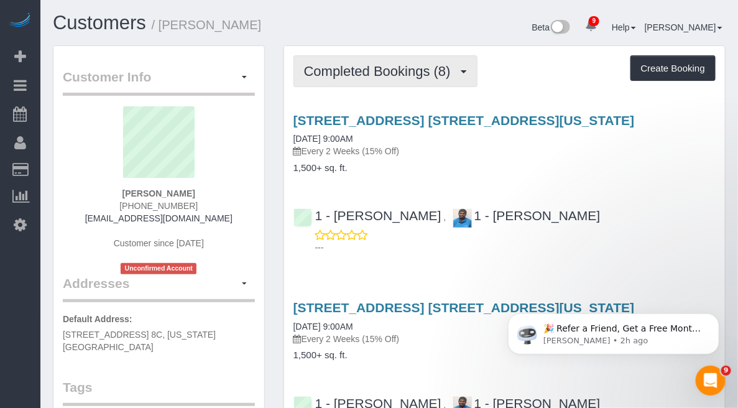
drag, startPoint x: 407, startPoint y: 59, endPoint x: 411, endPoint y: 85, distance: 26.4
click at [408, 59] on button "Completed Bookings (8)" at bounding box center [385, 71] width 184 height 32
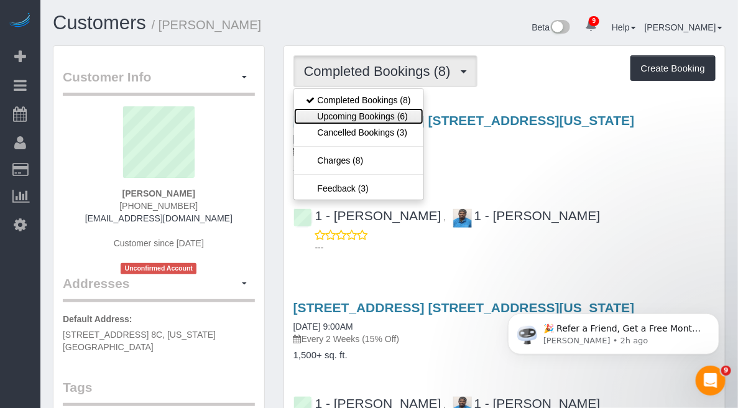
click at [397, 117] on link "Upcoming Bookings (6)" at bounding box center [358, 116] width 129 height 16
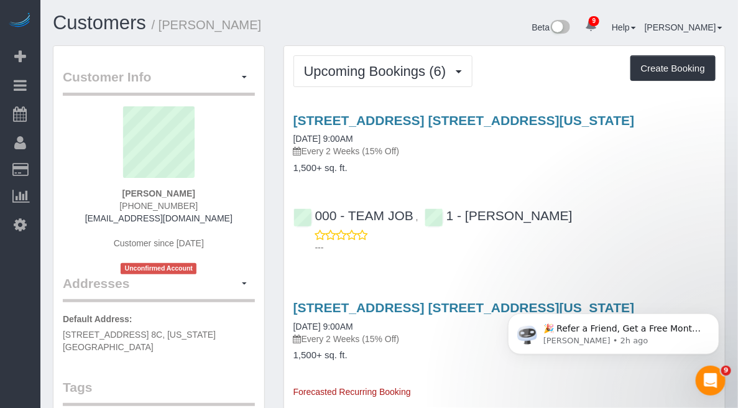
click at [689, 198] on div "000 - TEAM JOB , 1 - [PERSON_NAME] ---" at bounding box center [504, 226] width 441 height 56
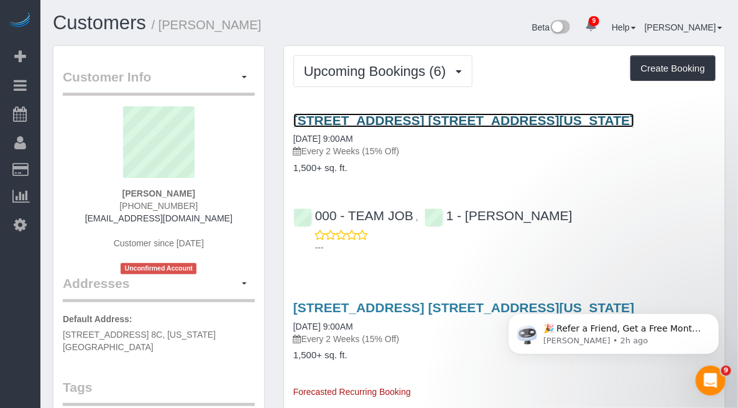
click at [316, 127] on link "[STREET_ADDRESS] [STREET_ADDRESS][US_STATE]" at bounding box center [463, 120] width 341 height 14
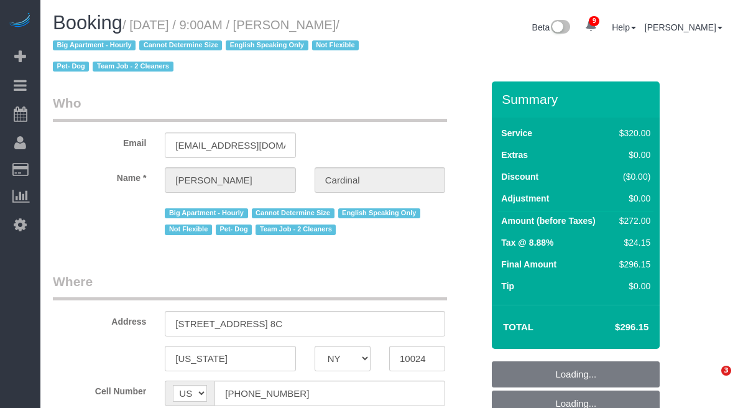
select select "NY"
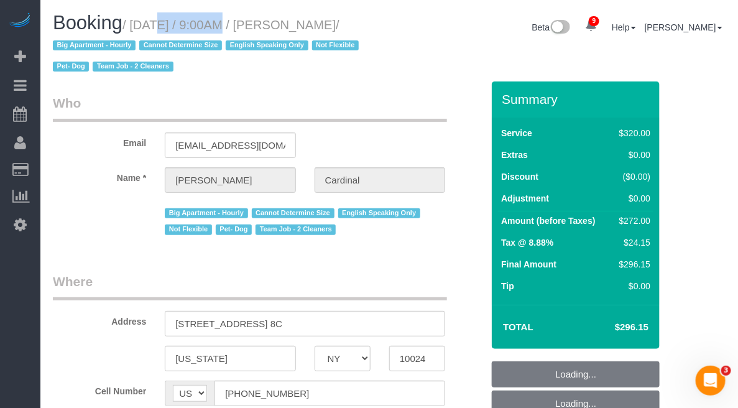
select select "object:698"
select select "string:stripe-pm_1RDtiF4VGloSiKo7MLpTKjap"
select select "number:89"
select select "number:90"
select select "number:13"
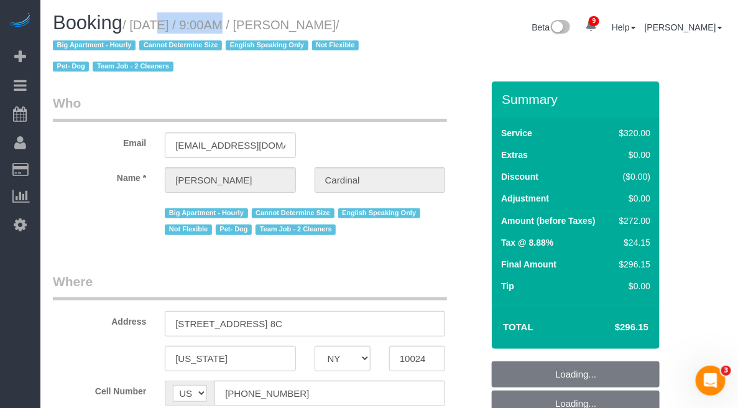
select select "number:5"
select select "spot2"
select select "object:972"
drag, startPoint x: 0, startPoint y: 0, endPoint x: 375, endPoint y: 22, distance: 375.6
click at [362, 22] on small "/ August 18, 2025 / 9:00AM / Cindy Cardinal / Big Apartment - Hourly Cannot Det…" at bounding box center [208, 46] width 310 height 56
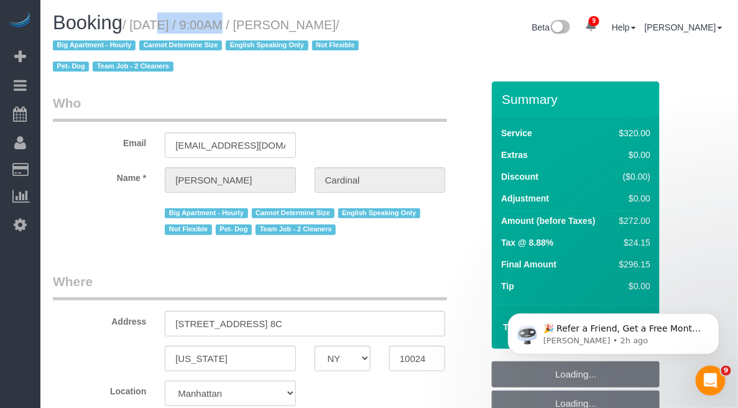
copy small "August 18, 2025 / 9:00AM / Cindy Cardinal"
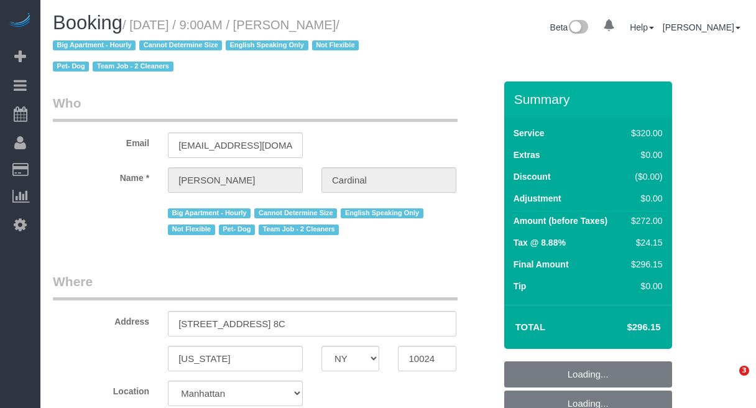
select select "NY"
select select "string:stripe-pm_1RDtiF4VGloSiKo7MLpTKjap"
select select "number:89"
select select "number:90"
select select "number:13"
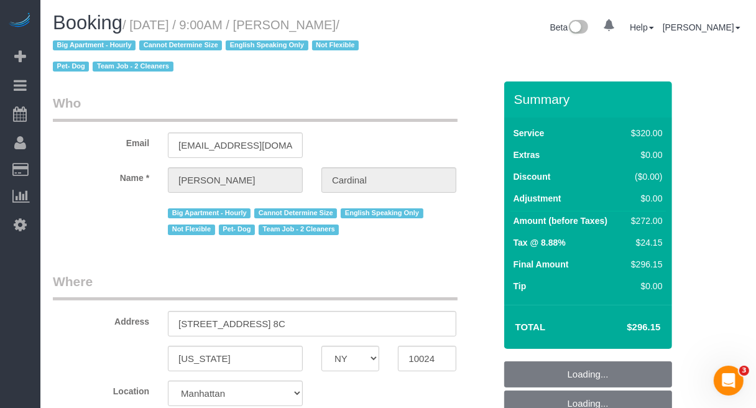
select select "number:5"
select select "string:[GEOGRAPHIC_DATA]"
select select "object:872"
select select "spot2"
select select "object:1397"
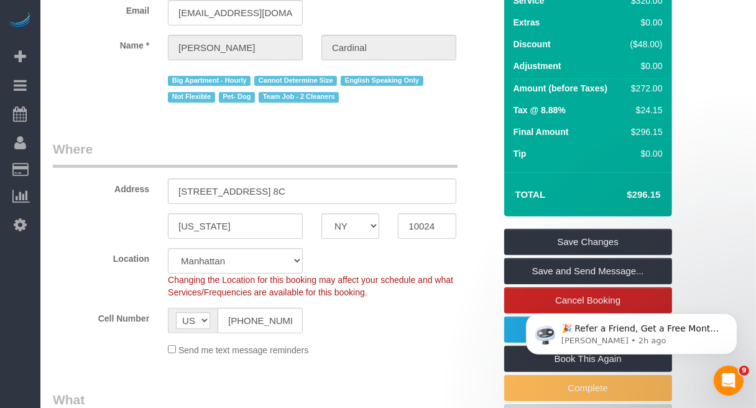
scroll to position [311, 0]
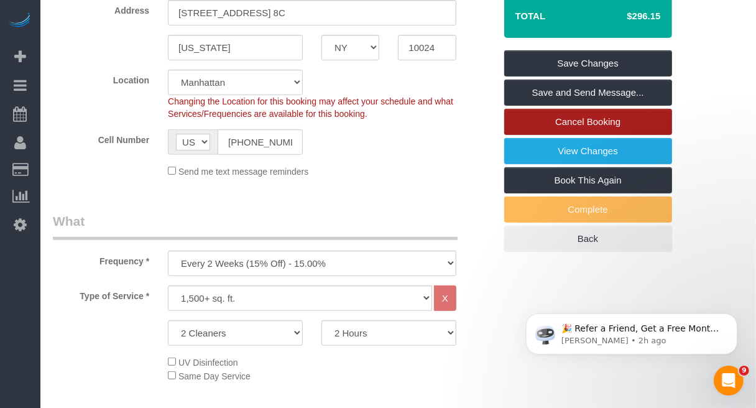
click at [581, 120] on link "Cancel Booking" at bounding box center [588, 122] width 168 height 26
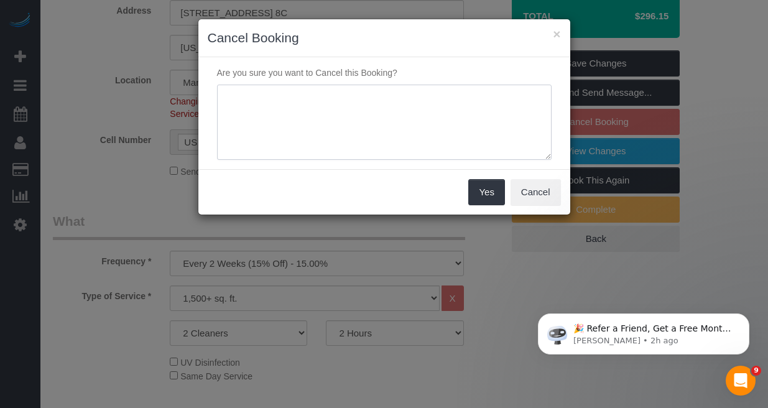
click at [402, 129] on textarea at bounding box center [384, 123] width 334 height 76
type textarea "Cleaning is not needed"
click at [477, 187] on button "Yes" at bounding box center [486, 192] width 36 height 26
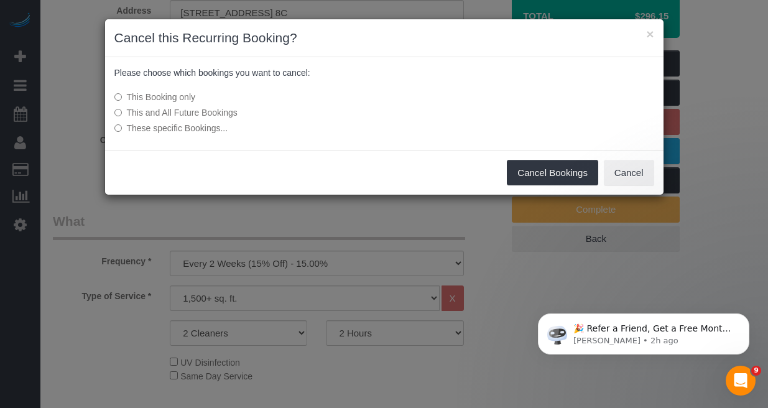
click at [238, 112] on label "This and All Future Bookings" at bounding box center [291, 112] width 354 height 12
click at [508, 172] on button "Cancel Bookings" at bounding box center [552, 173] width 91 height 26
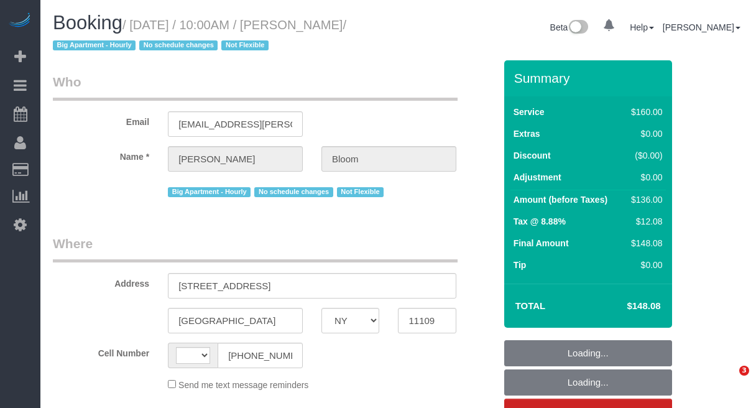
select select "NY"
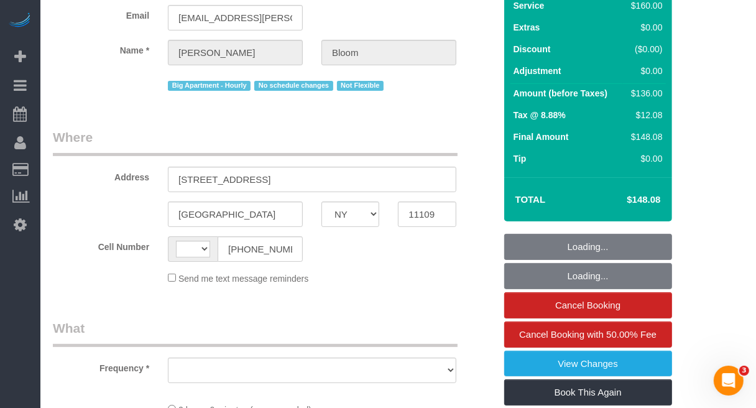
select select "string:stripe-pm_1OR5nT4VGloSiKo7ZYWpMpVz"
select select "number:58"
select select "number:90"
select select "number:15"
select select "number:5"
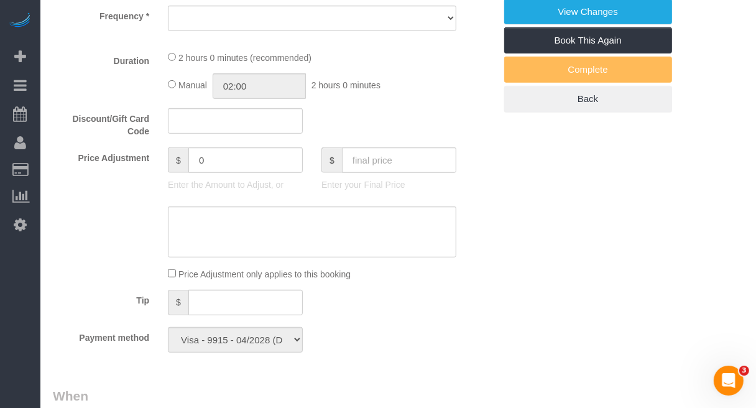
select select "string:US"
select select "object:868"
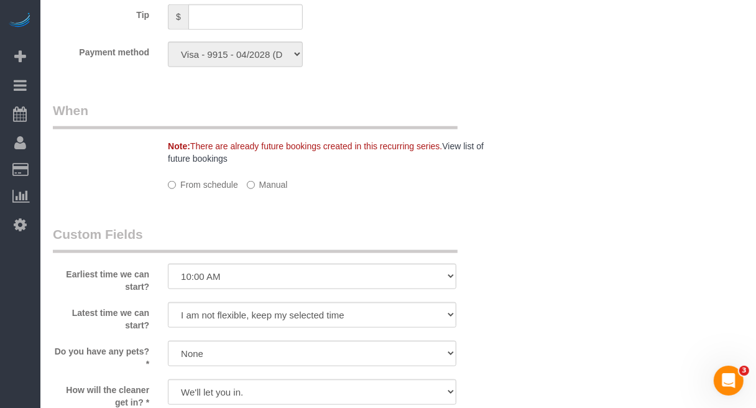
select select "spot1"
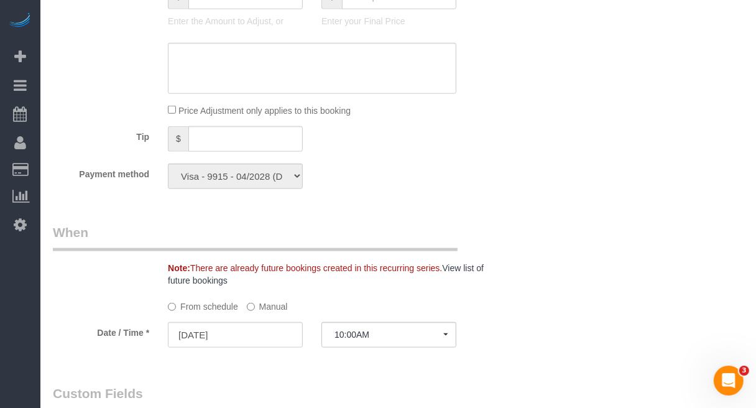
select select "object:1362"
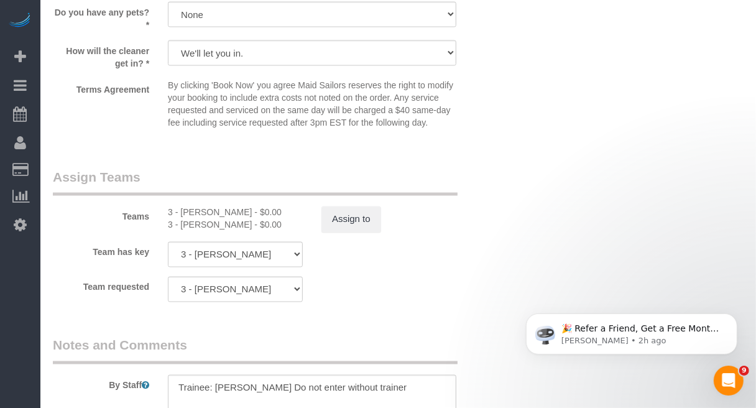
scroll to position [1266, 0]
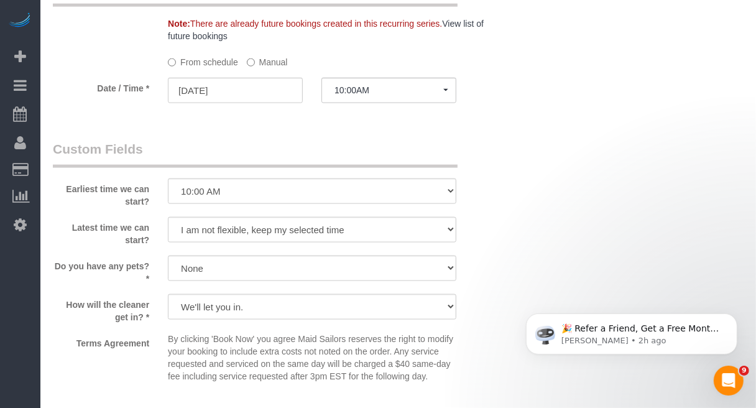
scroll to position [1033, 0]
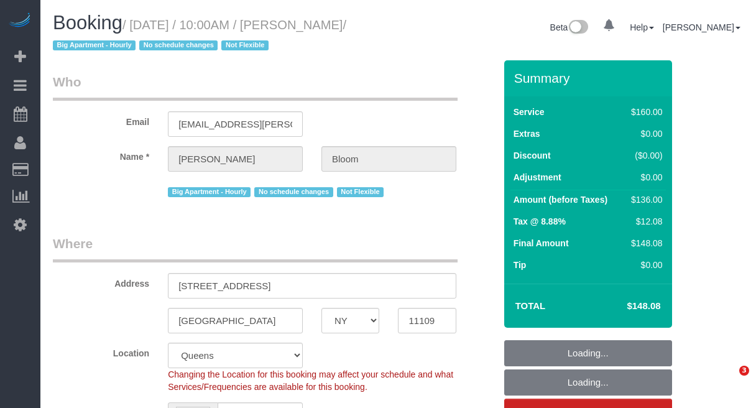
select select "NY"
select select "number:58"
select select "number:90"
select select "number:15"
select select "number:5"
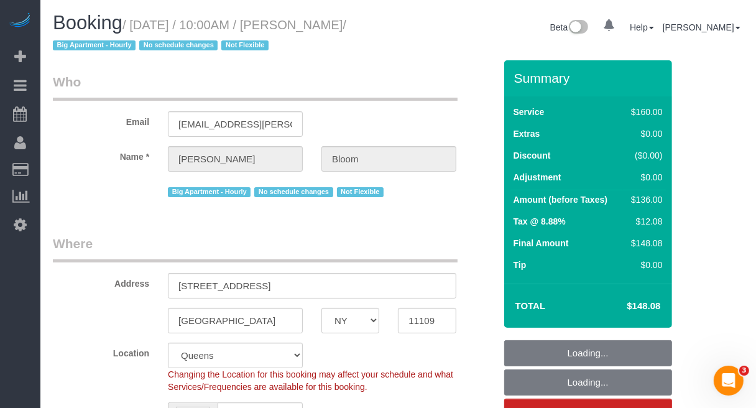
select select "string:stripe-pm_1OR5nT4VGloSiKo7ZYWpMpVz"
select select "object:868"
select select "spot1"
select select "object:1362"
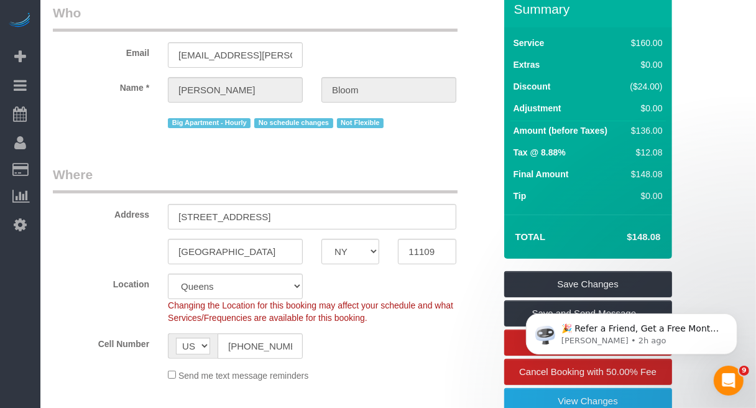
scroll to position [155, 0]
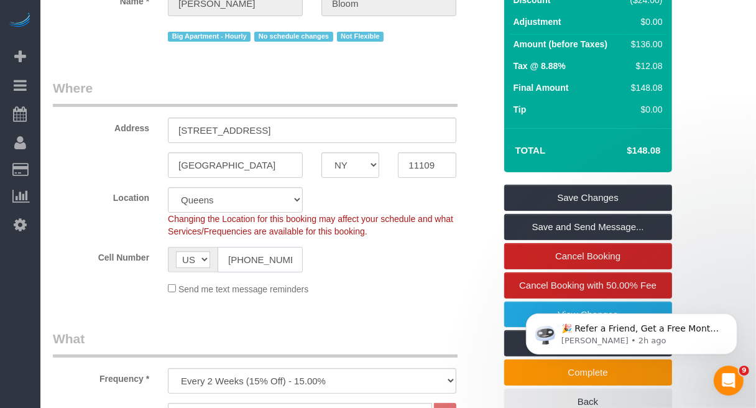
drag, startPoint x: 293, startPoint y: 261, endPoint x: 182, endPoint y: 265, distance: 111.4
click at [182, 265] on div "AF AL DZ AD AO AI AQ AG AR AM AW AU AT AZ BS BH BD BB BY BE BZ BJ BM BT BO BA B…" at bounding box center [235, 259] width 135 height 25
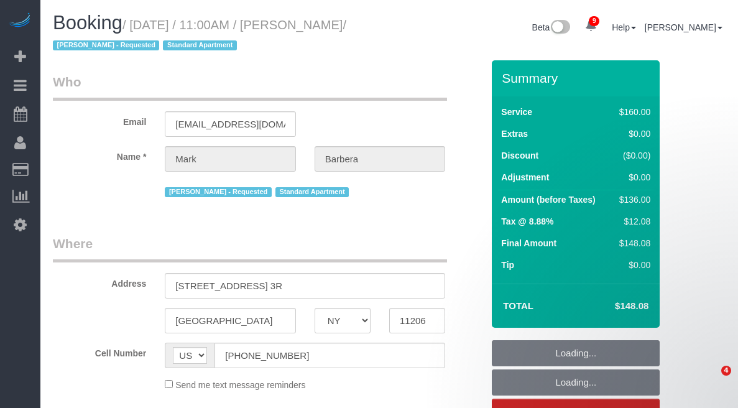
select select "NY"
select select "number:89"
select select "number:90"
select select "number:15"
select select "number:5"
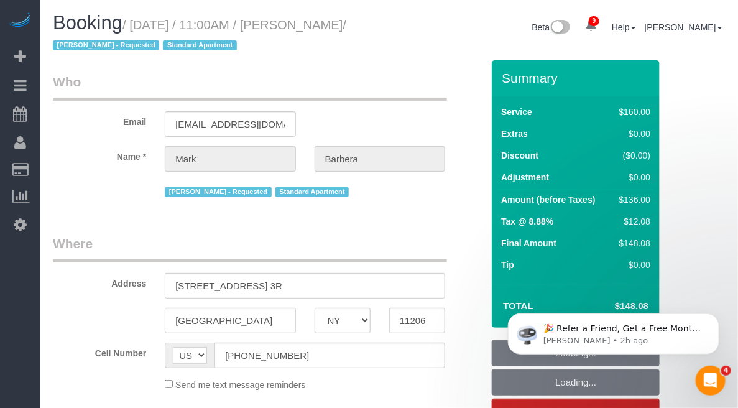
select select "string:stripe-pm_1Mo8EL4VGloSiKo7RoYxd5JT"
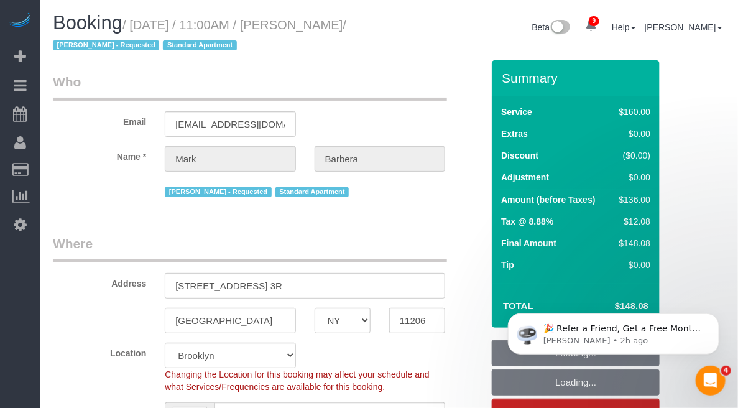
select select "object:12403"
select select "spot51"
select select "object:12815"
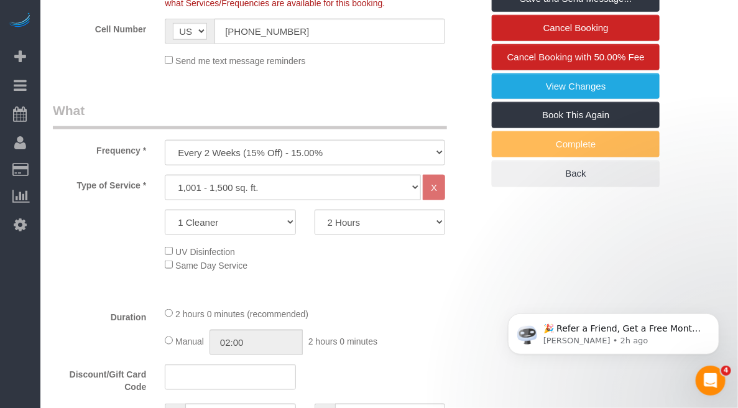
scroll to position [389, 0]
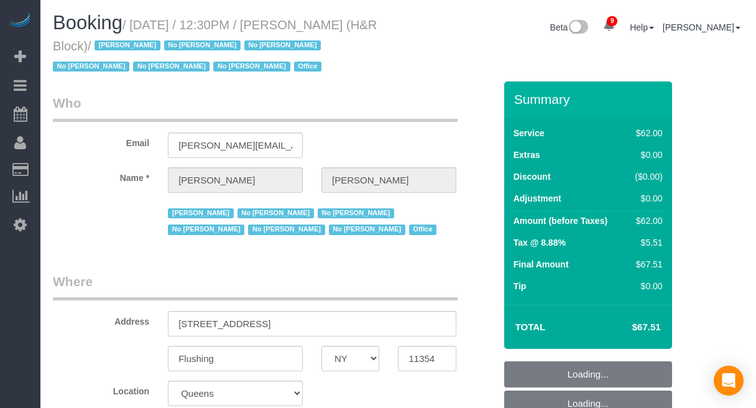
select select "NY"
select select "number:89"
select select "number:90"
select select "number:15"
select select "number:5"
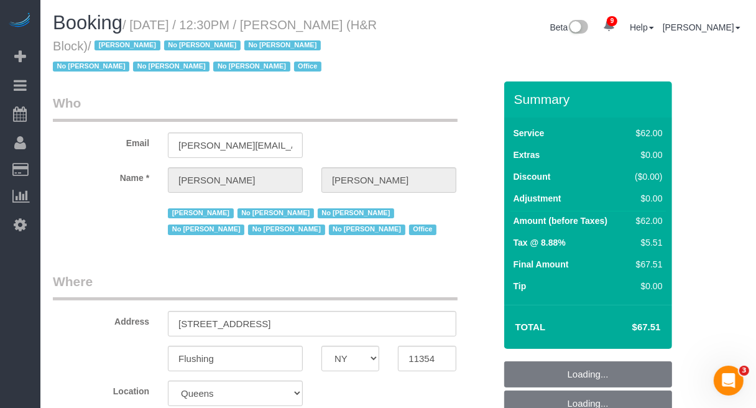
select select "object:950"
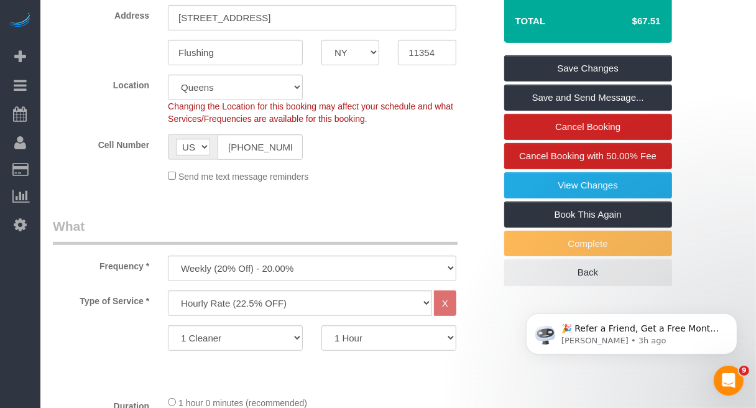
scroll to position [147, 0]
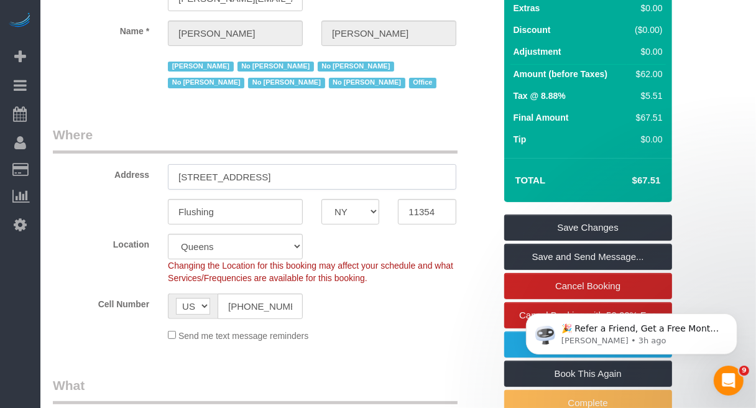
drag, startPoint x: 325, startPoint y: 176, endPoint x: 165, endPoint y: 179, distance: 159.8
click at [165, 179] on div "[STREET_ADDRESS]" at bounding box center [312, 176] width 307 height 25
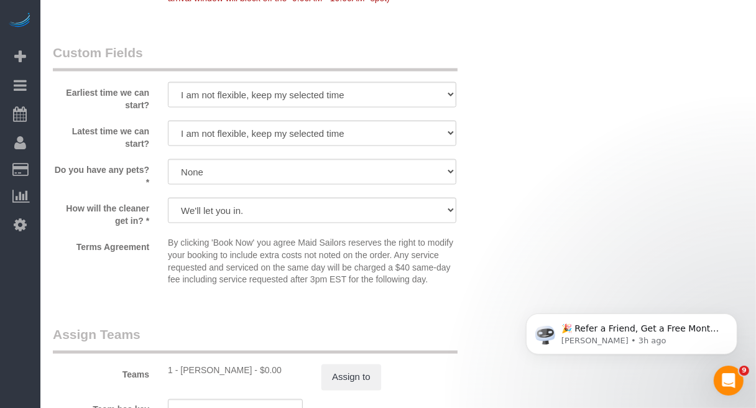
scroll to position [1235, 0]
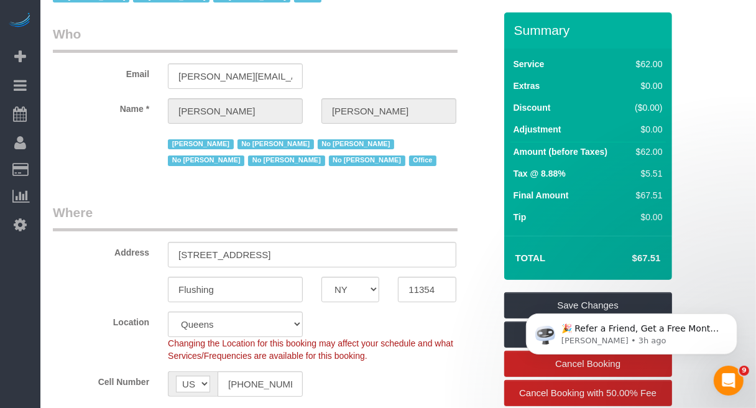
scroll to position [0, 0]
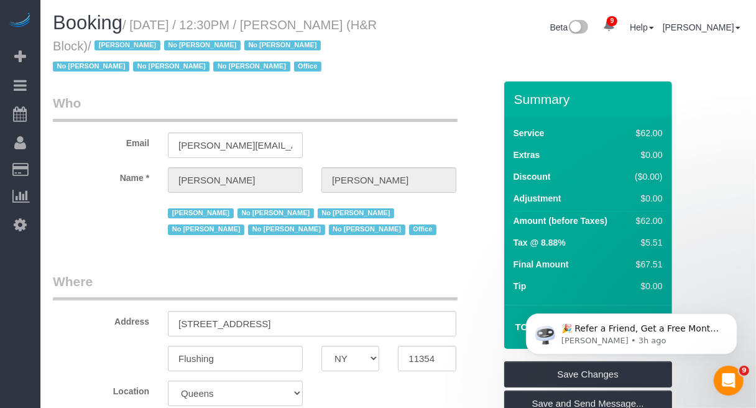
drag, startPoint x: 137, startPoint y: 25, endPoint x: 122, endPoint y: 39, distance: 19.8
click at [122, 39] on small "/ [DATE] / 12:30PM / [PERSON_NAME] (H&R Block) / [PERSON_NAME] No [PERSON_NAME]…" at bounding box center [215, 46] width 324 height 56
copy small "[DATE] / 12:30PM / [PERSON_NAME] (H&R Block)"
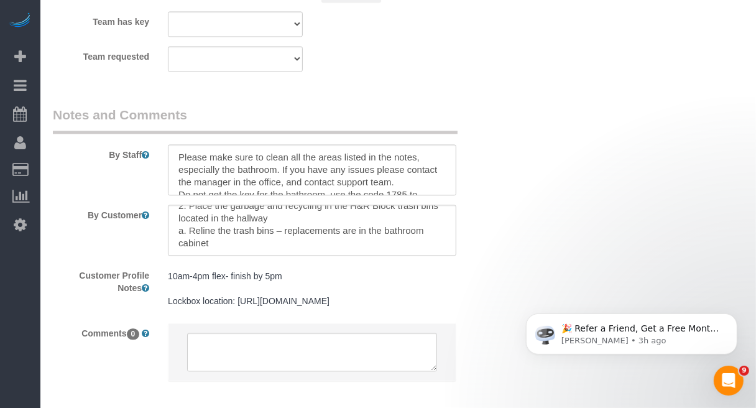
scroll to position [173, 0]
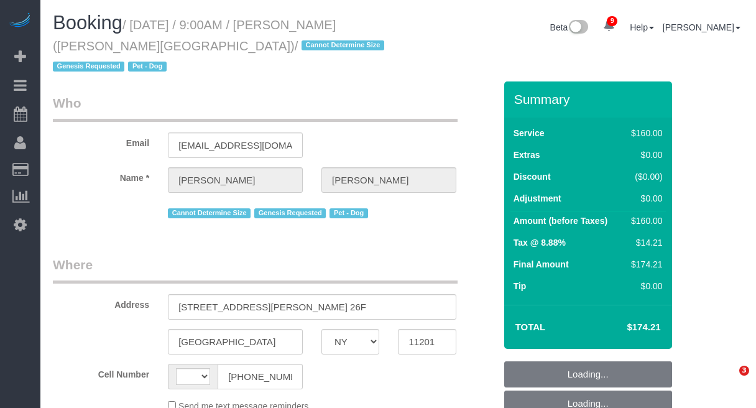
select select "NY"
select select "number:56"
select select "number:72"
select select "number:13"
select select "number:5"
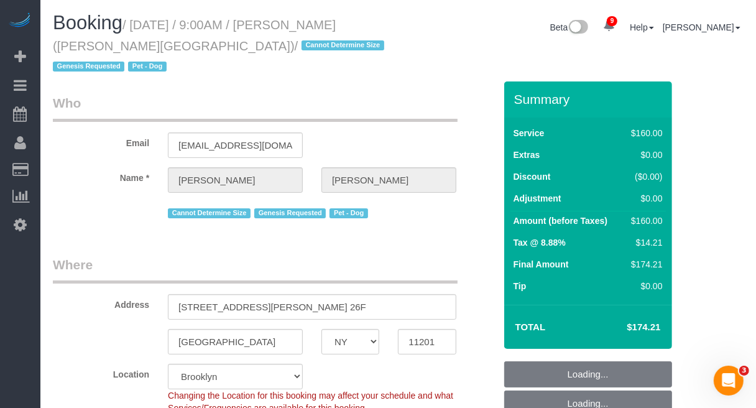
select select "string:[GEOGRAPHIC_DATA]"
select select "object:860"
select select "string:stripe-pm_1Rw2sN4VGloSiKo7asNigdh0"
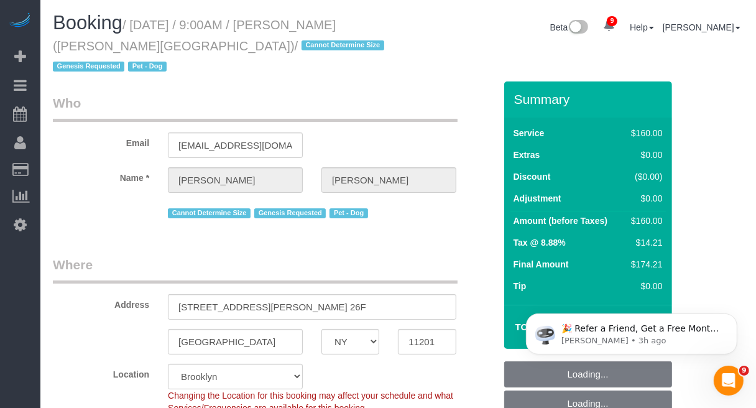
select select "object:869"
select select "spot1"
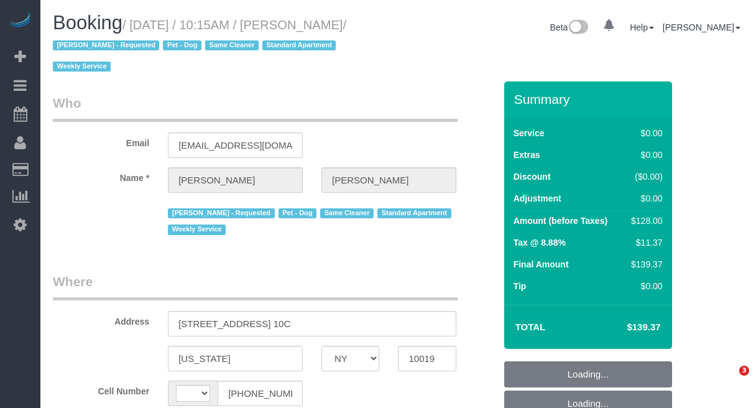
select select "NY"
select select "1"
select select "string:[GEOGRAPHIC_DATA]"
select select "object:971"
select select "string:stripe-pm_1Qprwf4VGloSiKo7wcYFckr9"
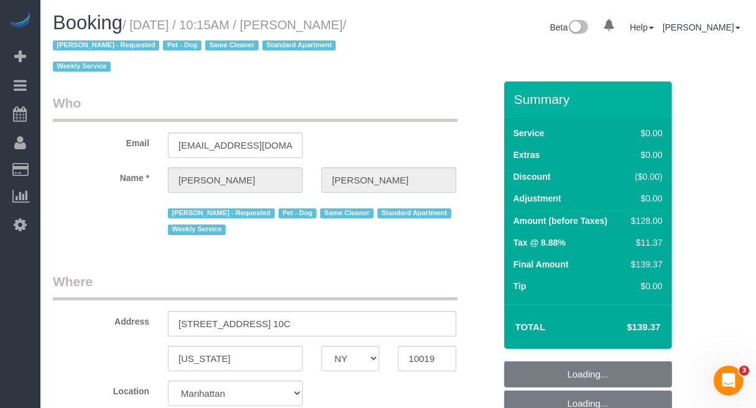
select select "number:58"
select select "number:71"
select select "number:13"
select select "number:5"
select select "1"
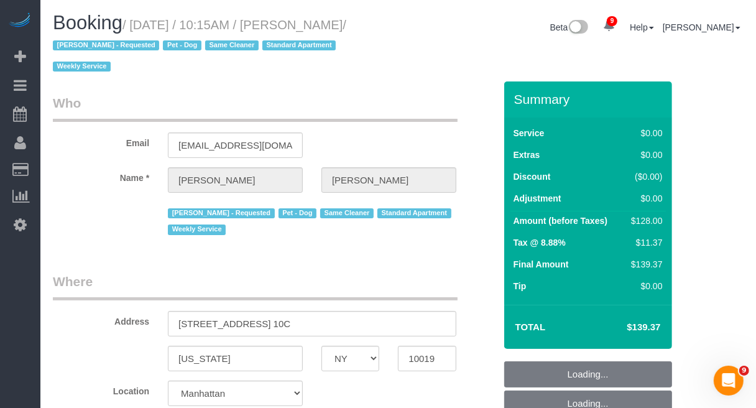
select select "object:1451"
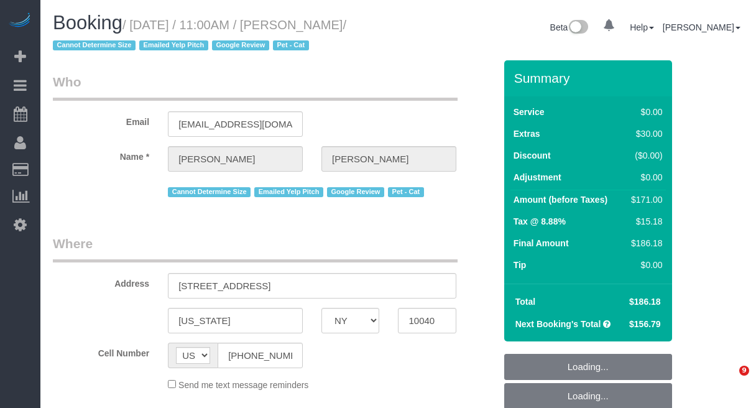
select select "NY"
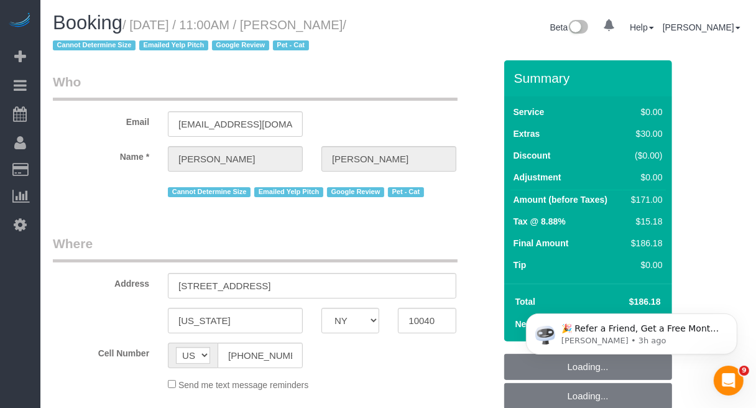
select select "object:720"
select select "string:stripe-pm_1QuRgR4VGloSiKo7ytunWo7w"
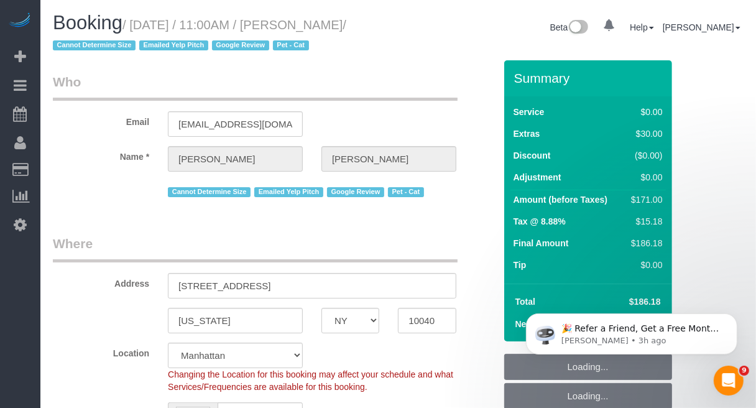
select select "object:730"
select select "1"
select select "spot1"
select select "number:59"
select select "number:73"
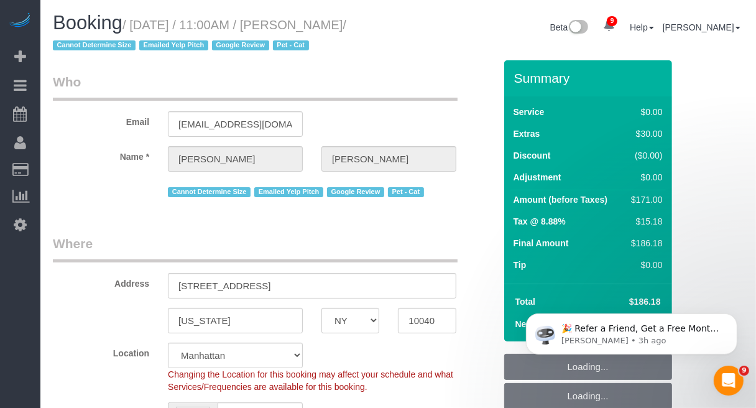
select select "number:14"
select select "number:5"
select select "1"
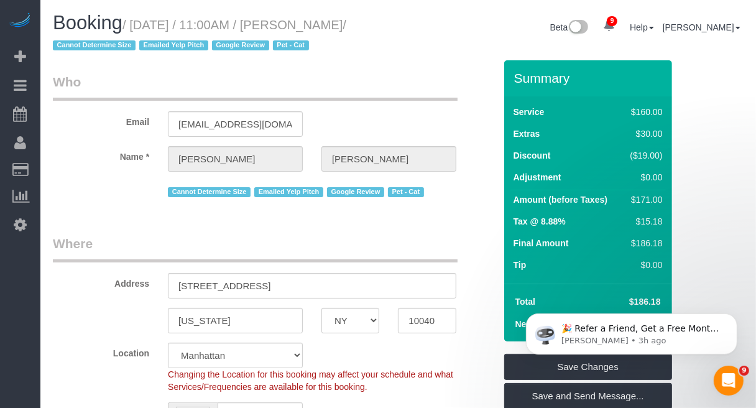
click at [331, 253] on legend "Where" at bounding box center [255, 248] width 405 height 28
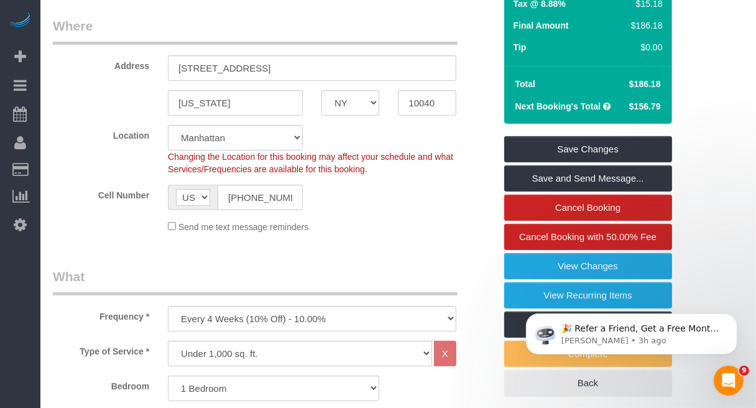
scroll to position [311, 0]
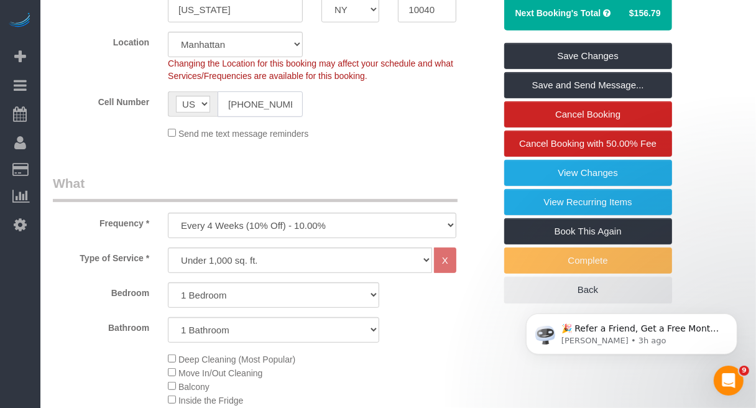
click at [275, 109] on input "[PHONE_NUMBER]" at bounding box center [260, 103] width 85 height 25
drag, startPoint x: 701, startPoint y: 108, endPoint x: 601, endPoint y: 70, distance: 106.8
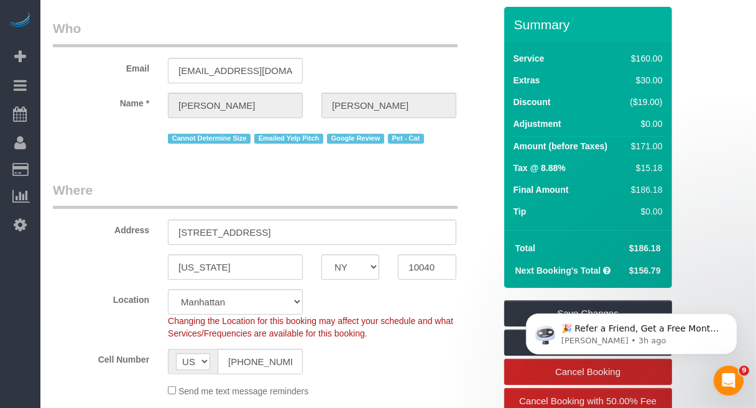
scroll to position [0, 0]
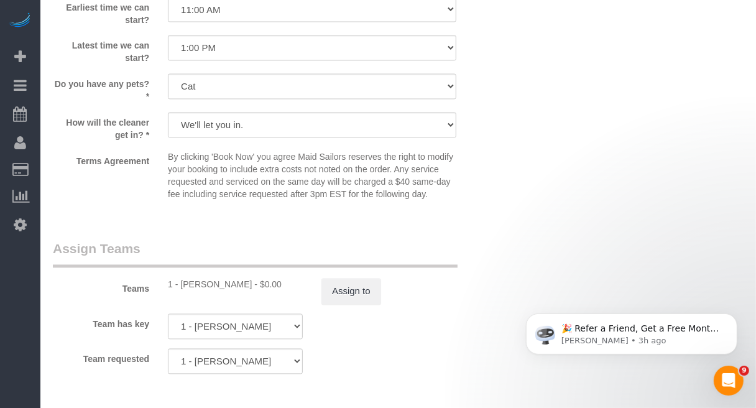
scroll to position [1469, 0]
